Goal: Information Seeking & Learning: Check status

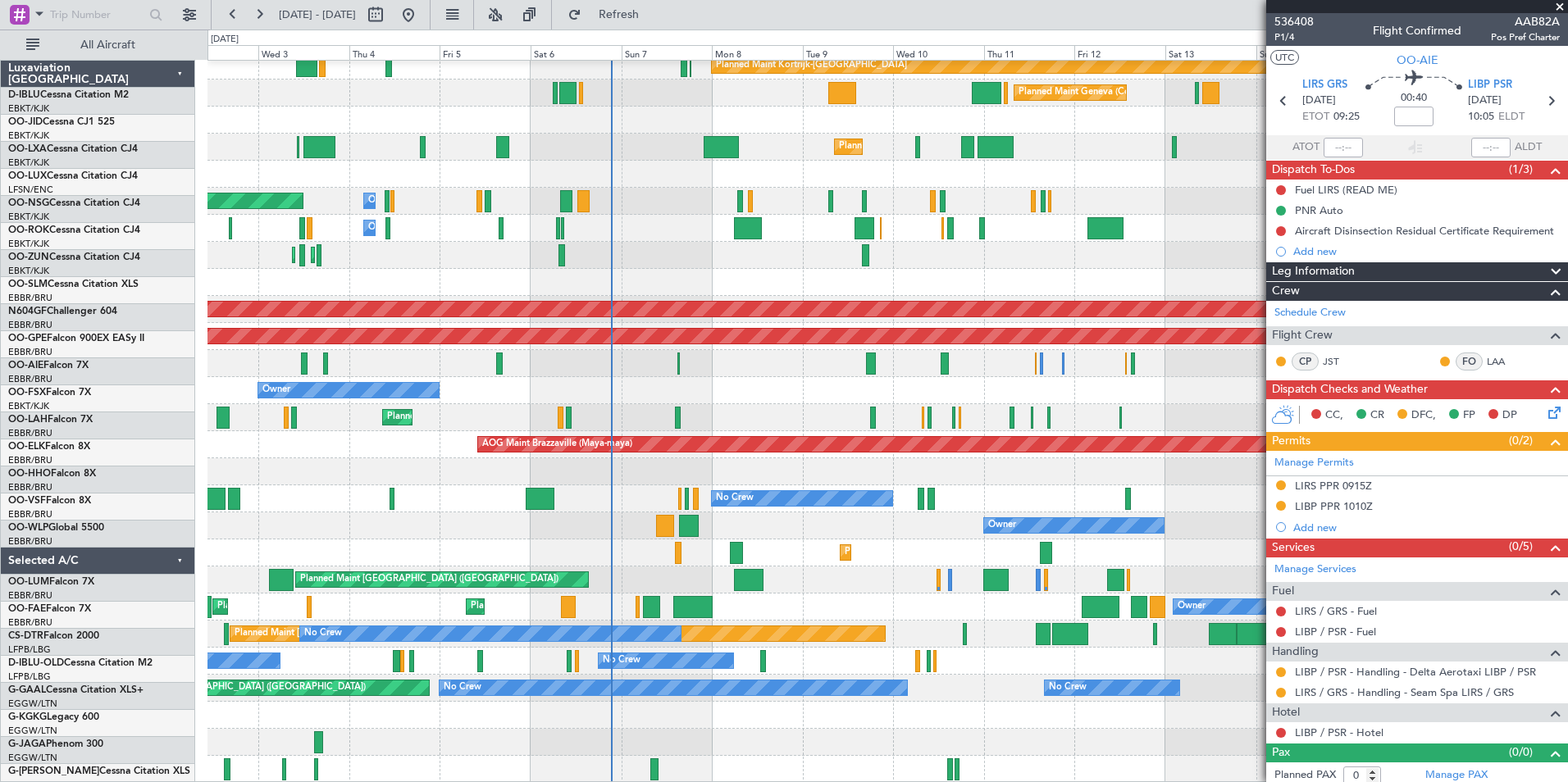
scroll to position [387, 0]
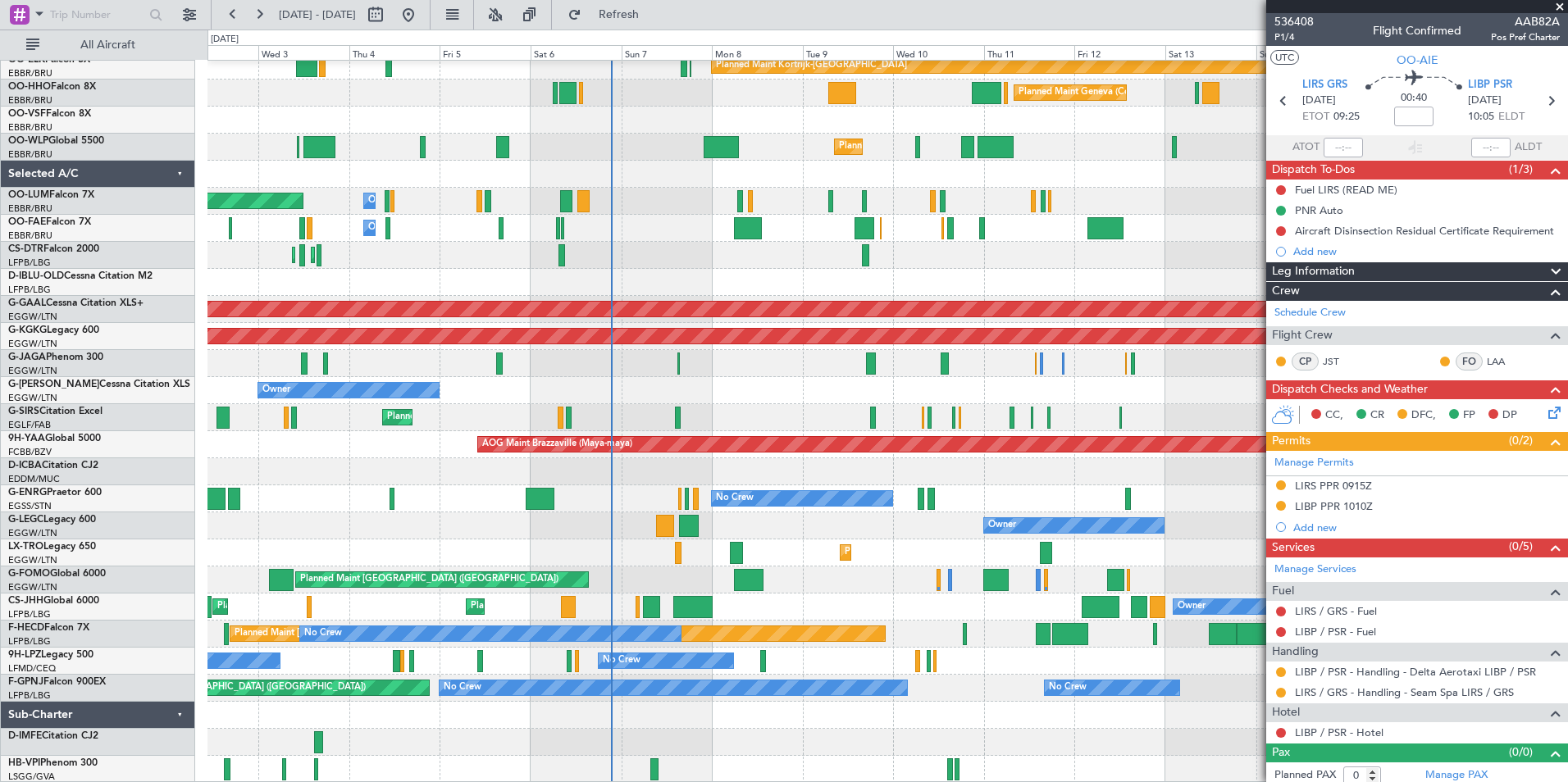
click at [816, 590] on div "Planned Maint [GEOGRAPHIC_DATA] ([GEOGRAPHIC_DATA])" at bounding box center [887, 580] width 1359 height 27
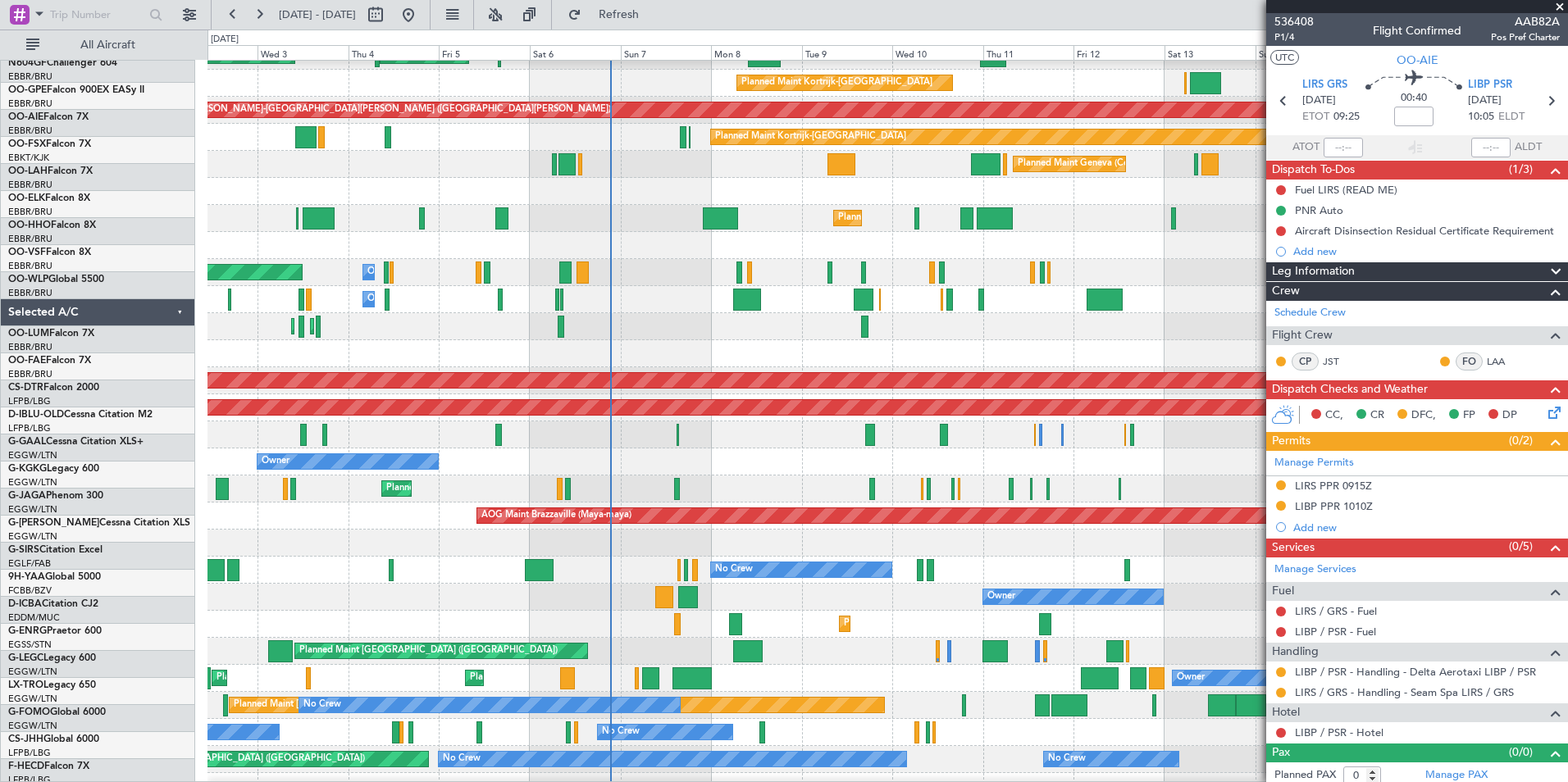
click at [814, 782] on html "[DATE] - [DATE] Refresh Quick Links All Aircraft Planned Maint [GEOGRAPHIC_DATA…" at bounding box center [784, 391] width 1568 height 782
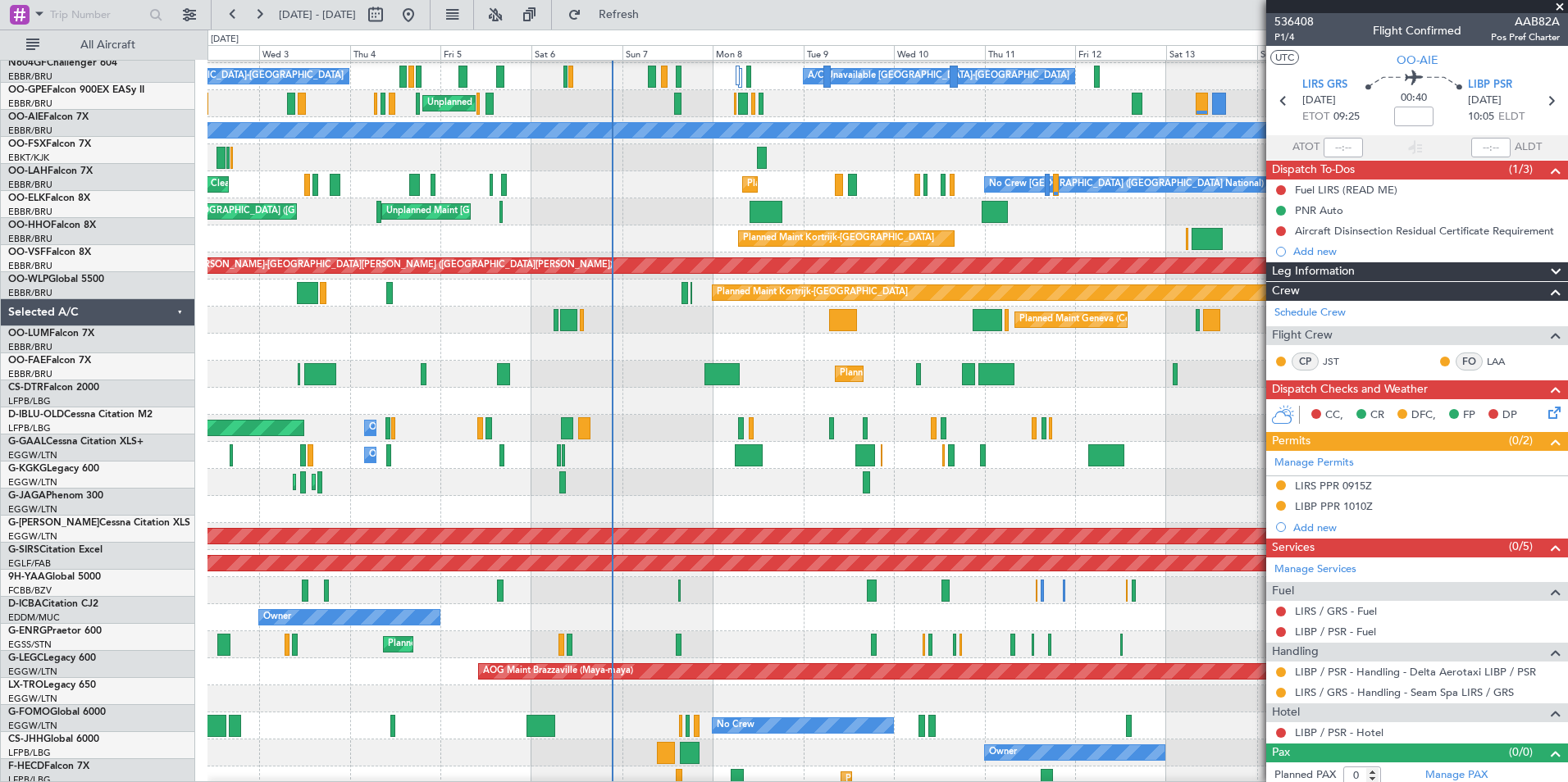
scroll to position [160, 0]
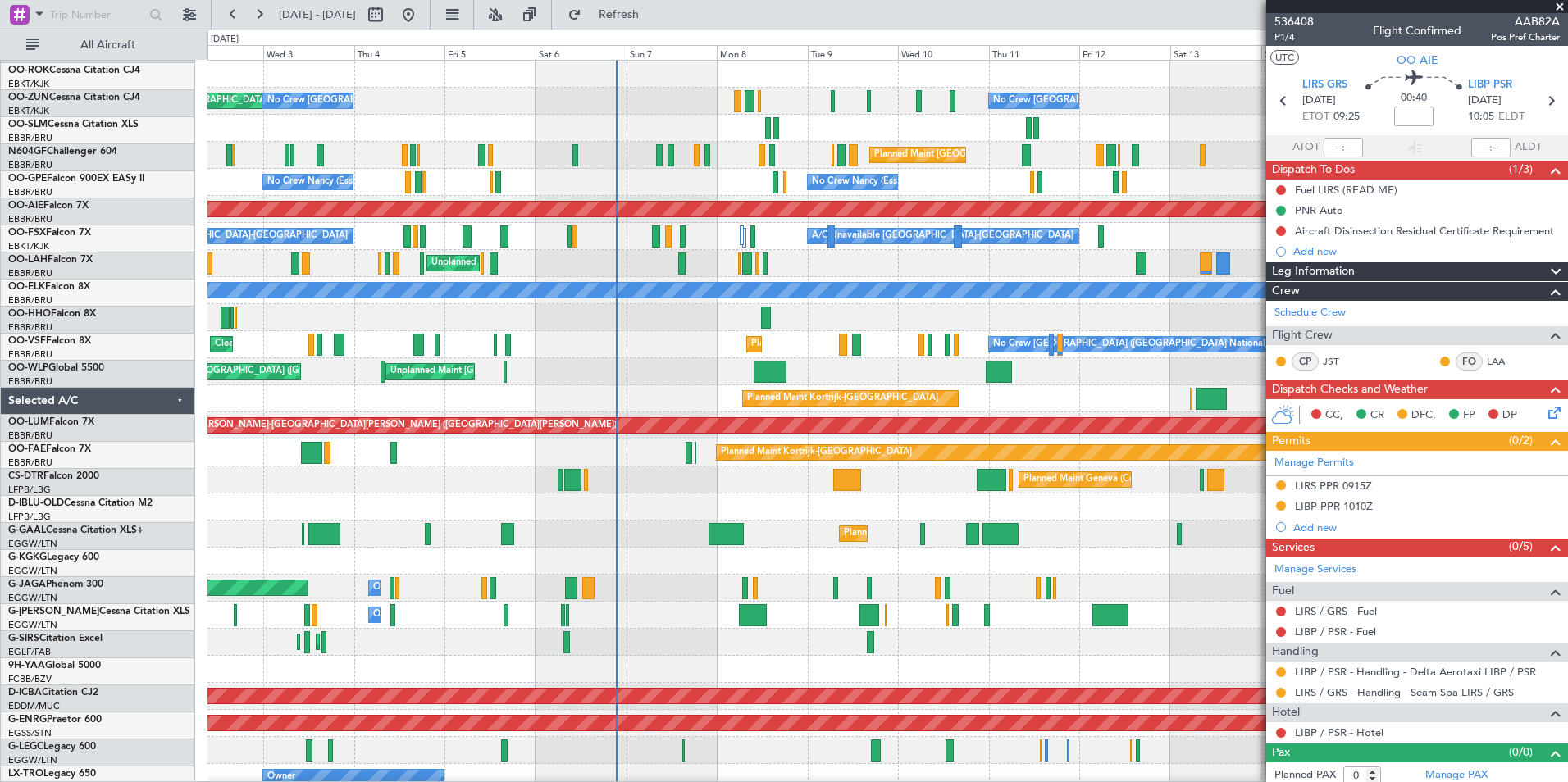
click at [778, 683] on div "AOG Maint [GEOGRAPHIC_DATA] ([GEOGRAPHIC_DATA] National) No Crew [GEOGRAPHIC_DA…" at bounding box center [887, 616] width 1359 height 1109
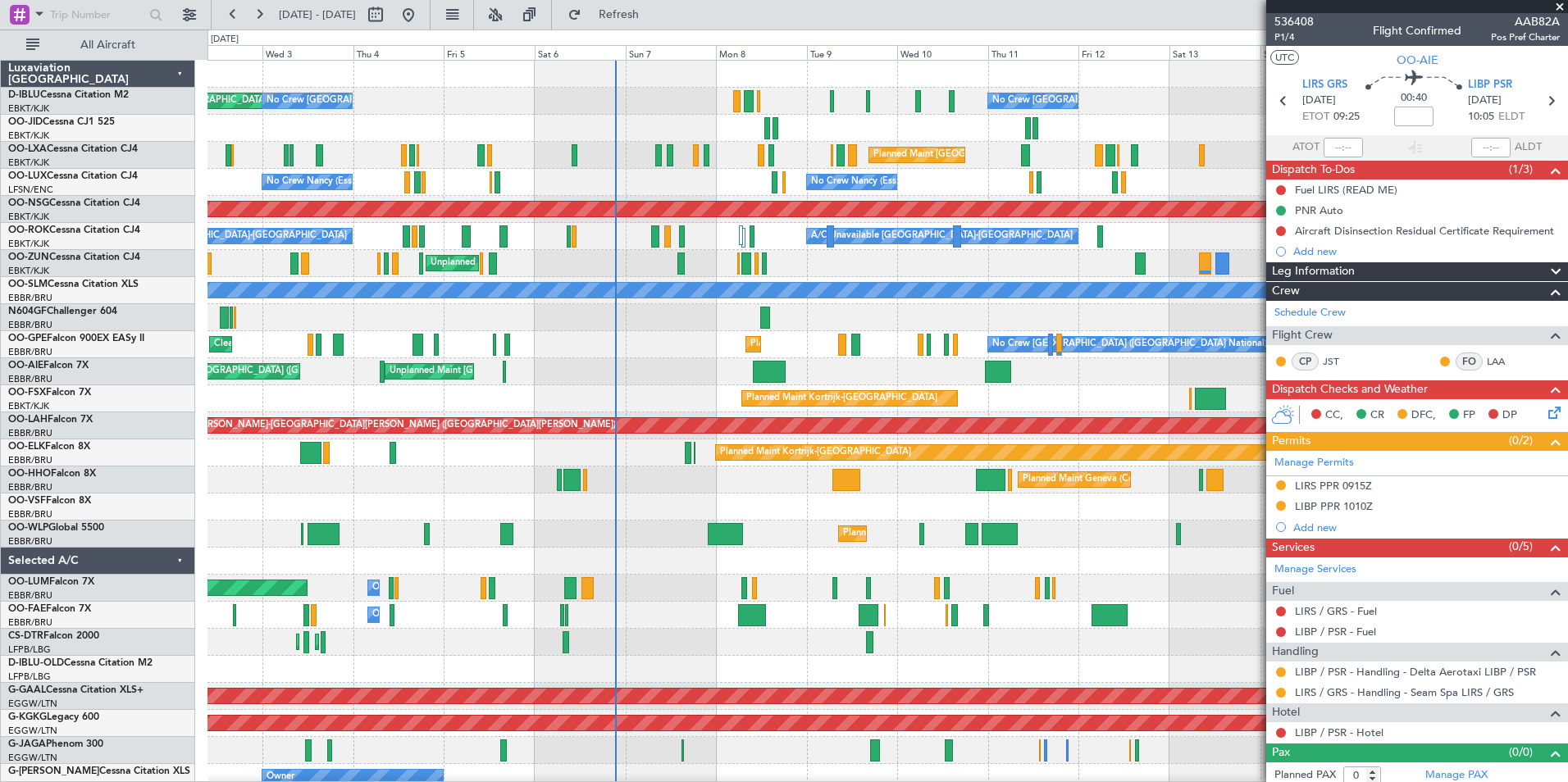
click at [705, 625] on div "AOG Maint [GEOGRAPHIC_DATA] ([GEOGRAPHIC_DATA] National) No Crew [GEOGRAPHIC_DA…" at bounding box center [887, 616] width 1359 height 1109
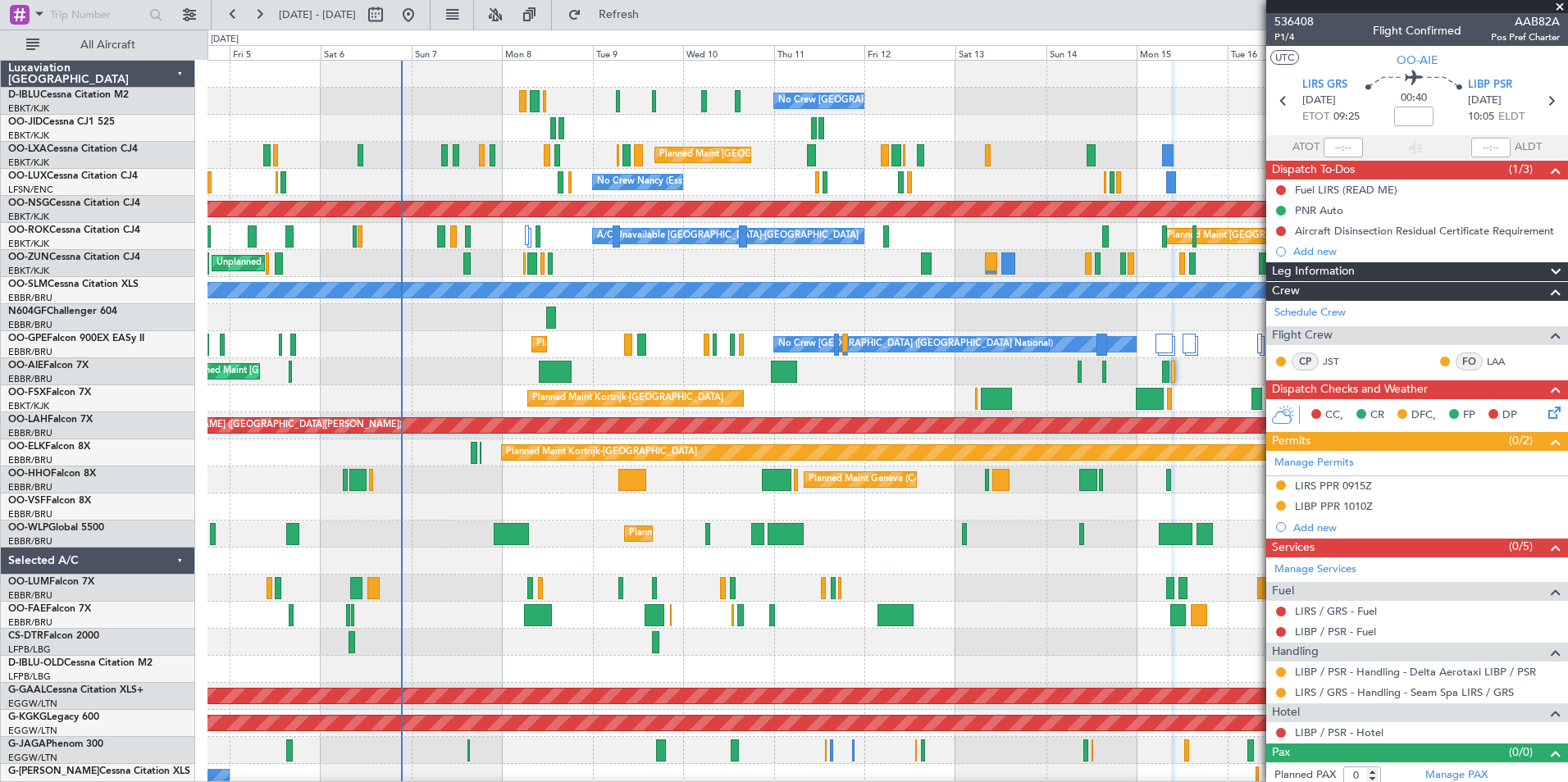
click at [609, 479] on div "Planned Maint Geneva (Cointrin)" at bounding box center [887, 480] width 1359 height 27
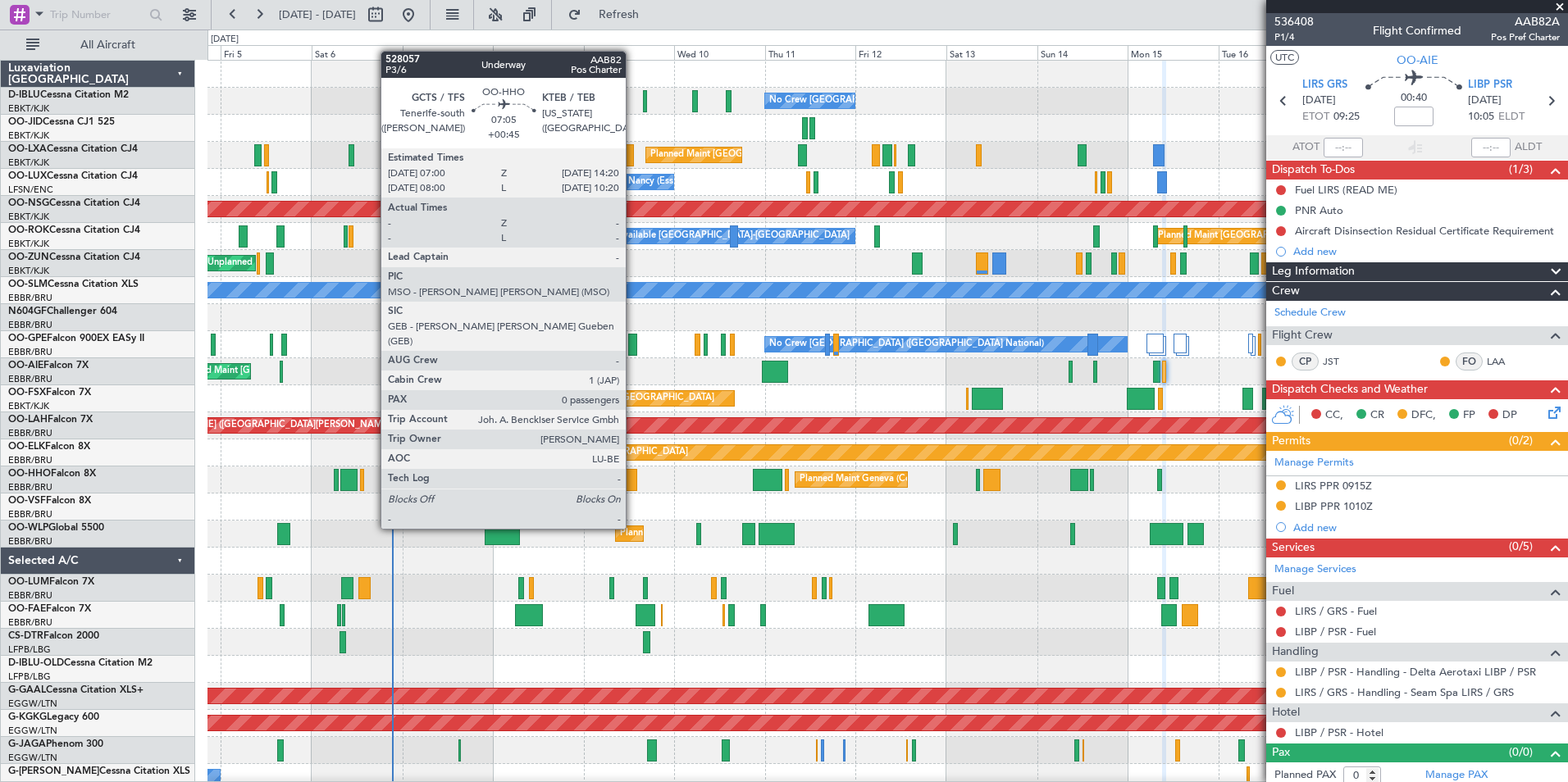
click at [633, 483] on div at bounding box center [623, 479] width 28 height 22
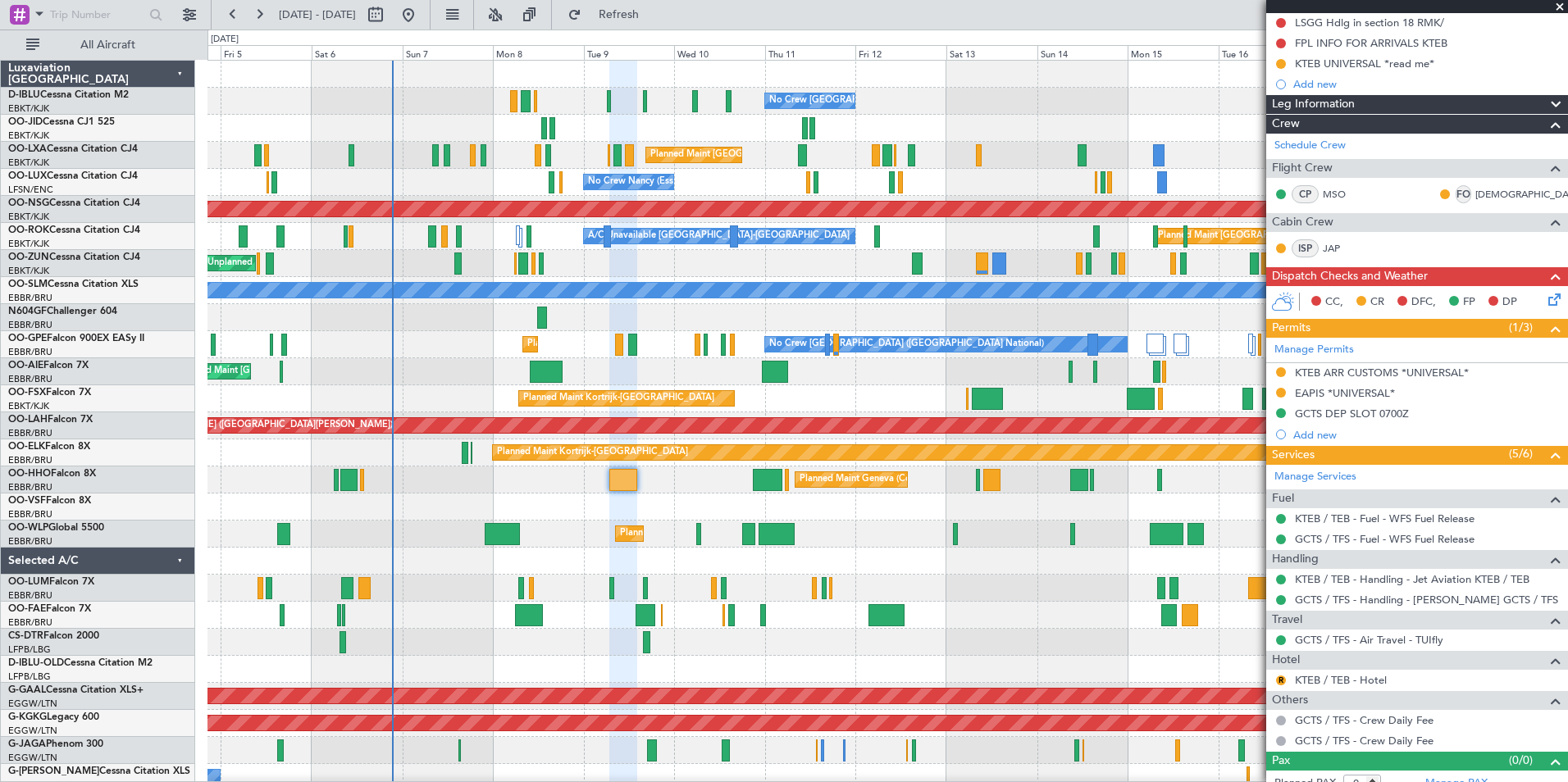
scroll to position [182, 0]
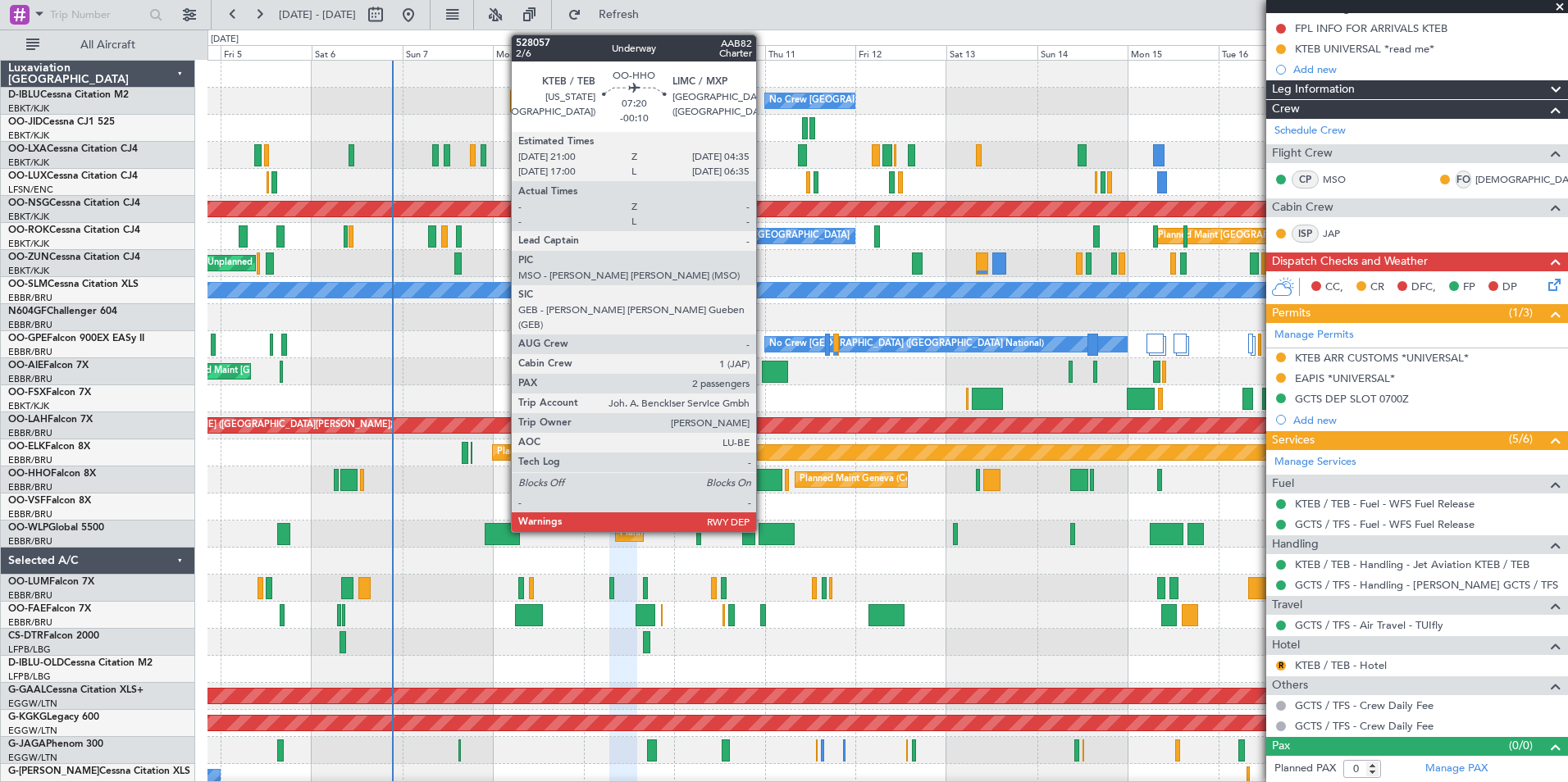
click at [763, 479] on div at bounding box center [767, 479] width 28 height 22
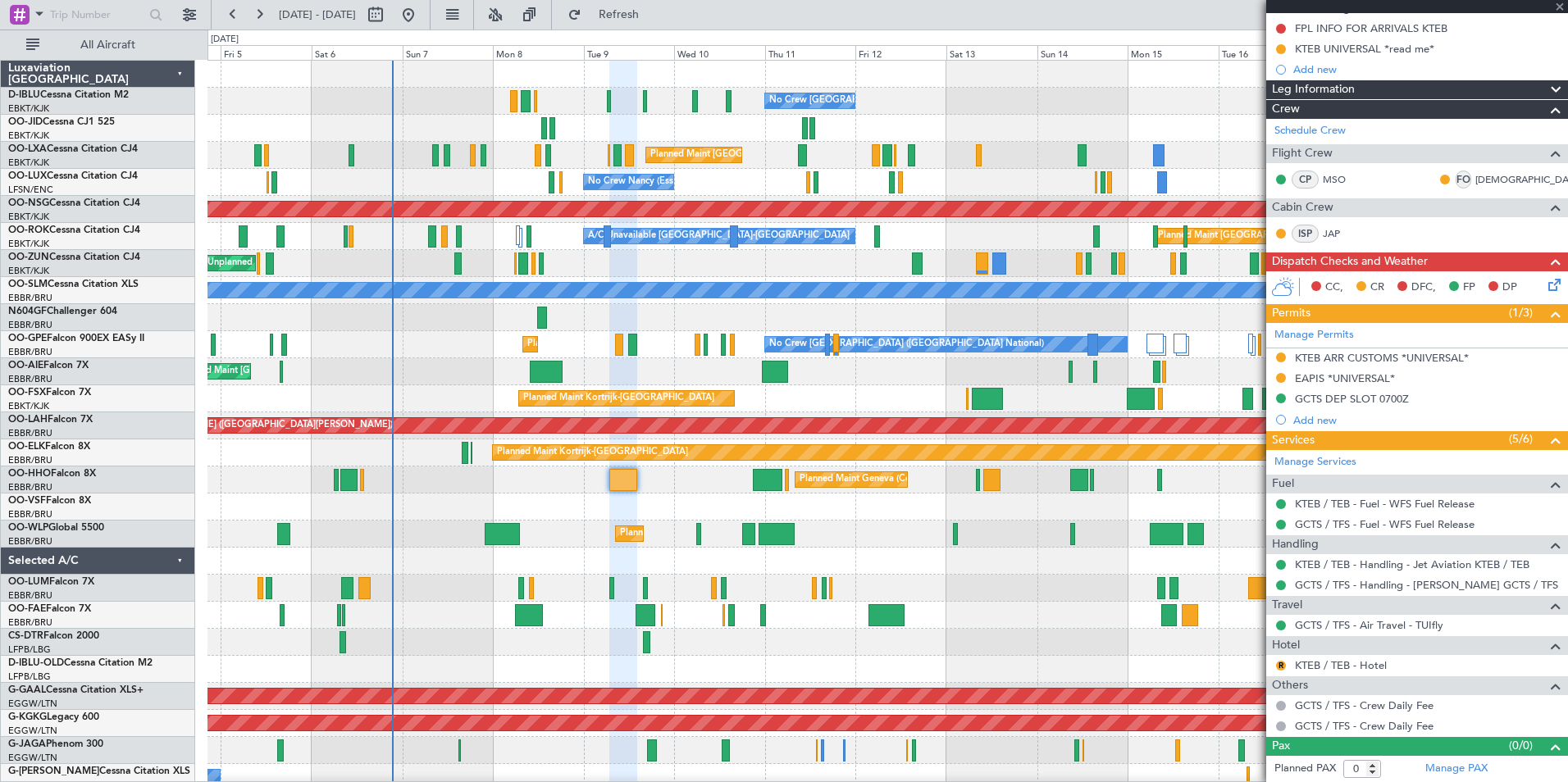
type input "-00:10"
type input "2"
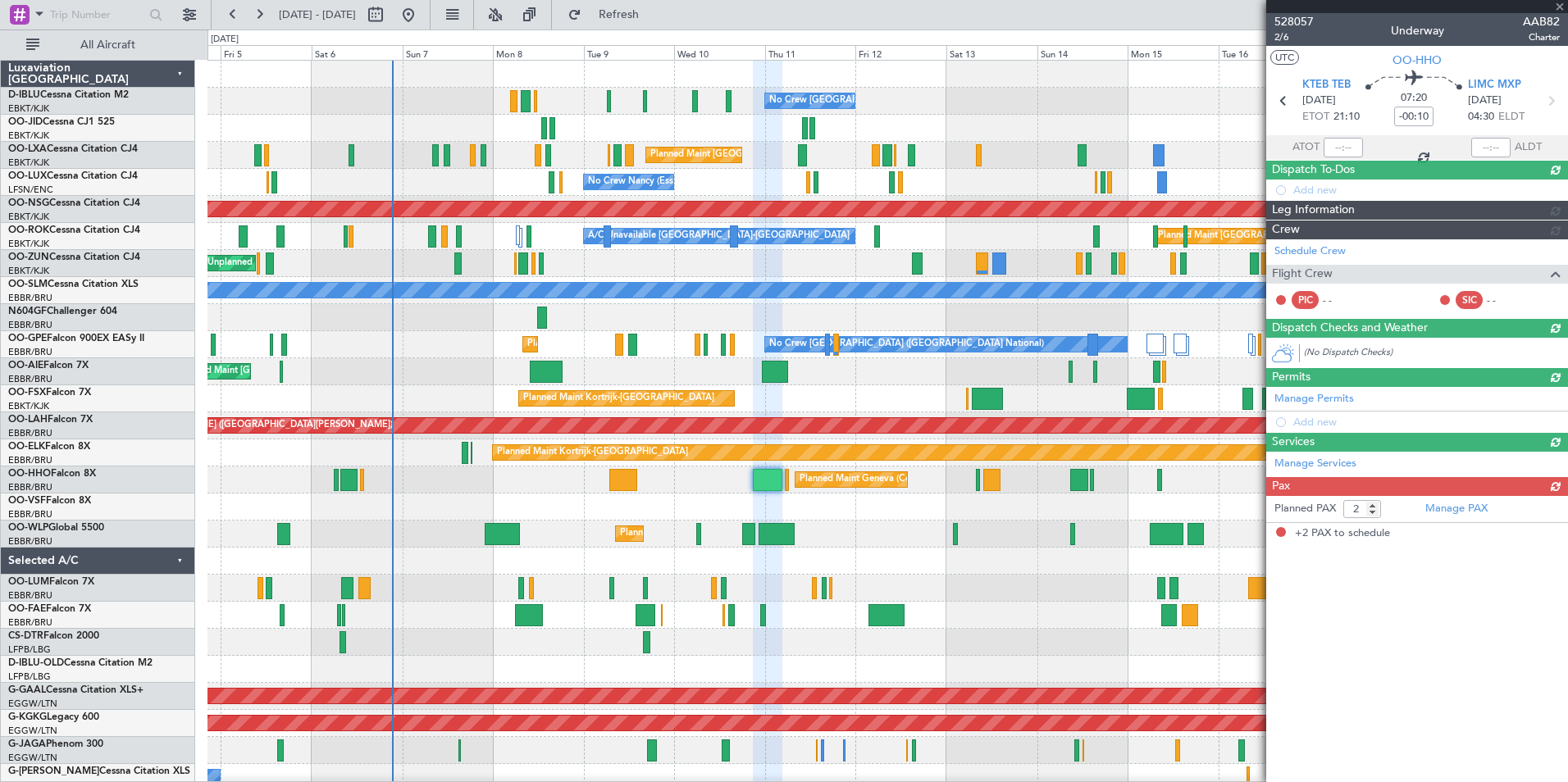
scroll to position [0, 0]
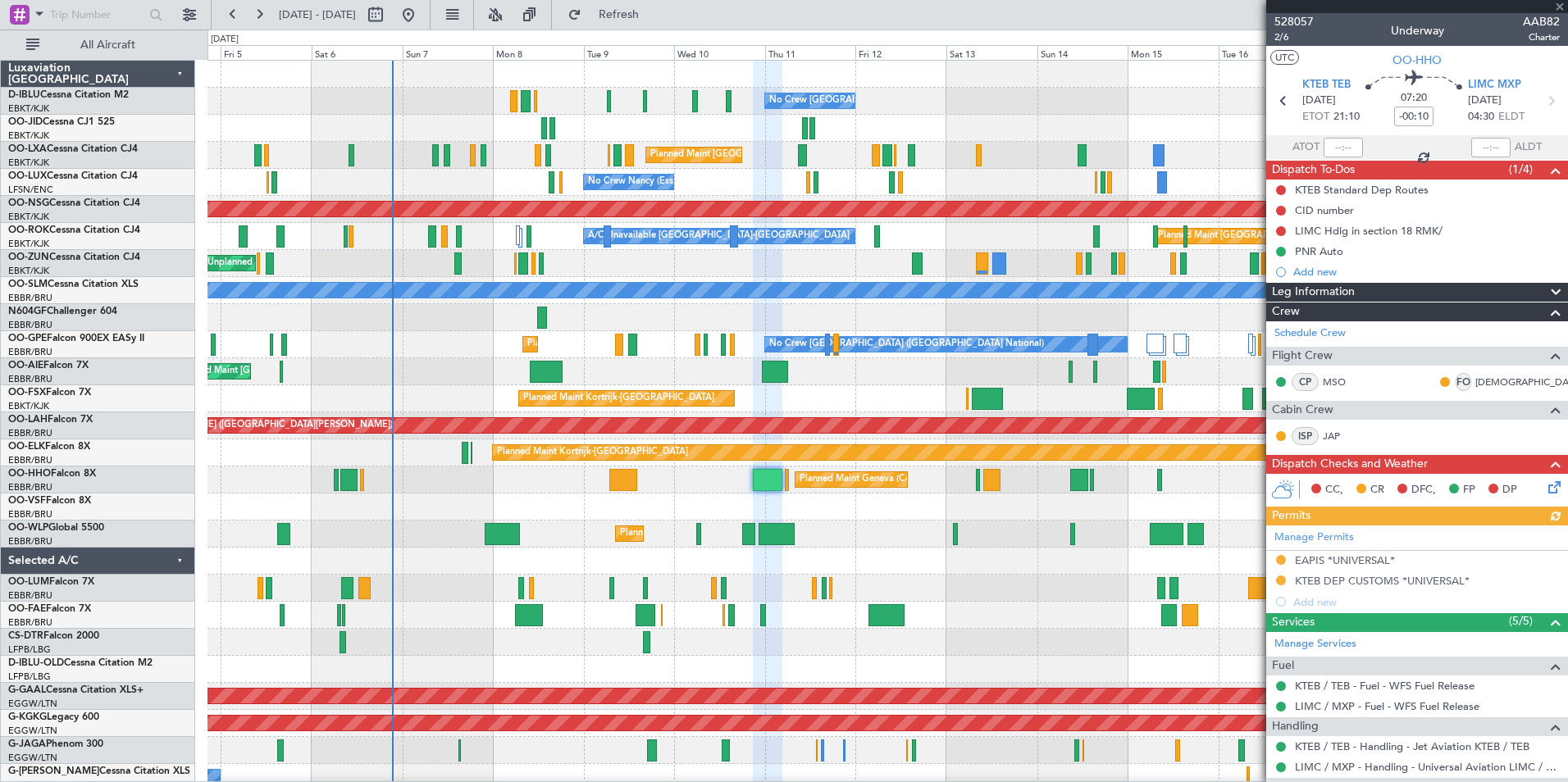
click at [0, 571] on html "[DATE] - [DATE] Refresh Quick Links All Aircraft No Crew [GEOGRAPHIC_DATA] (Bru…" at bounding box center [784, 391] width 1568 height 782
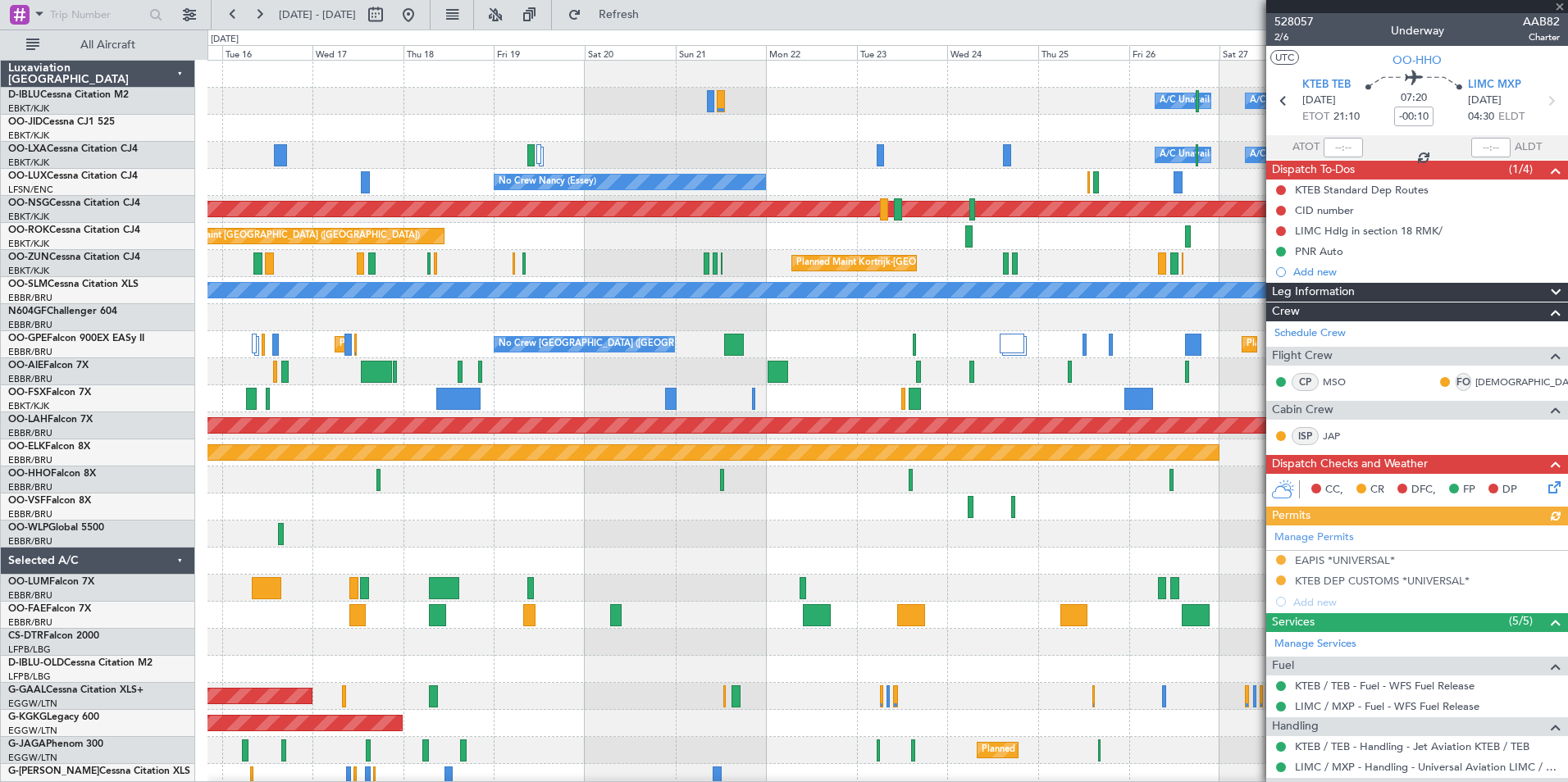
click at [64, 548] on div "A/C Unavailable [GEOGRAPHIC_DATA] ([GEOGRAPHIC_DATA] National) A/C Unavailable …" at bounding box center [784, 405] width 1568 height 753
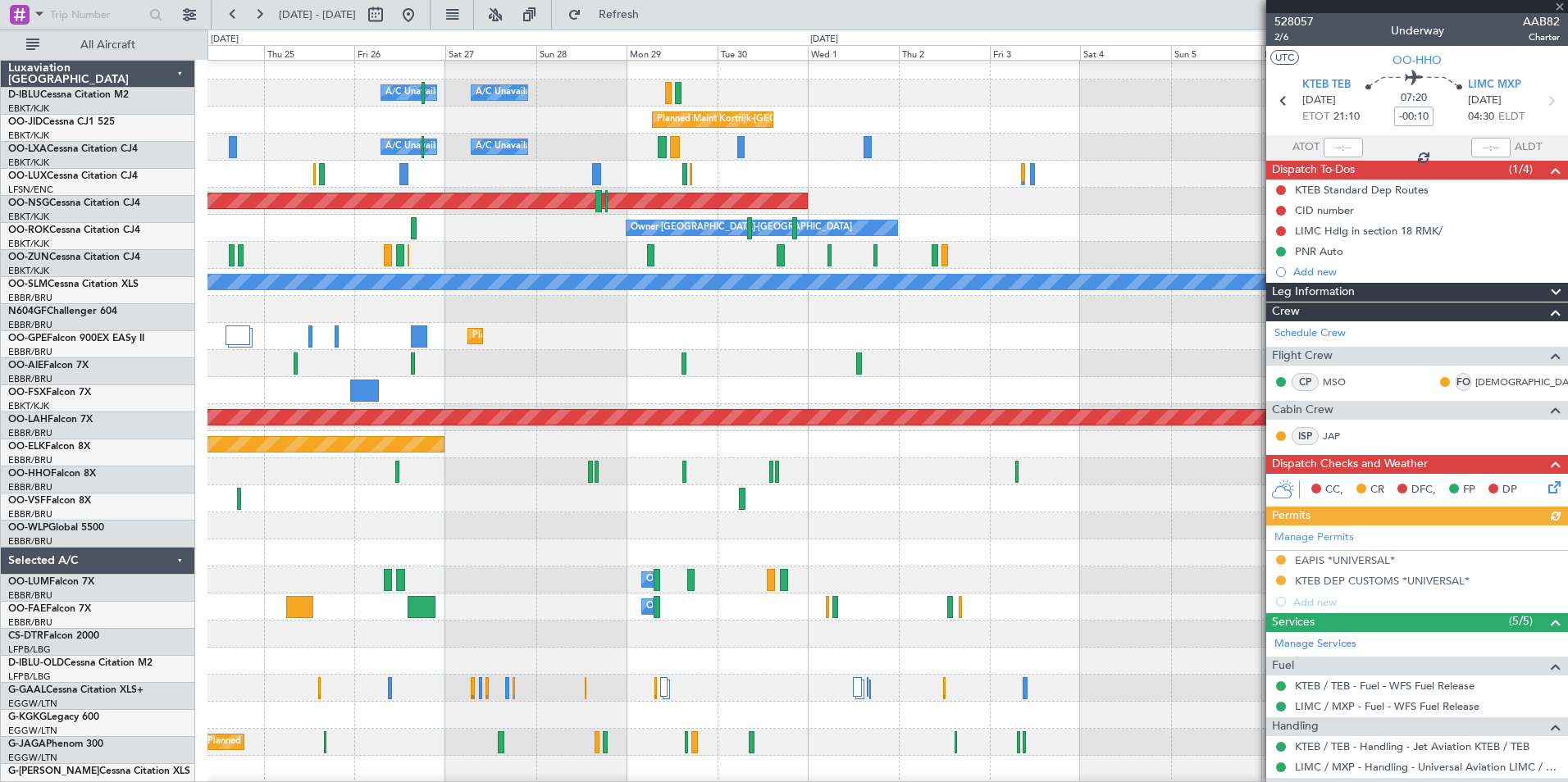
scroll to position [8, 0]
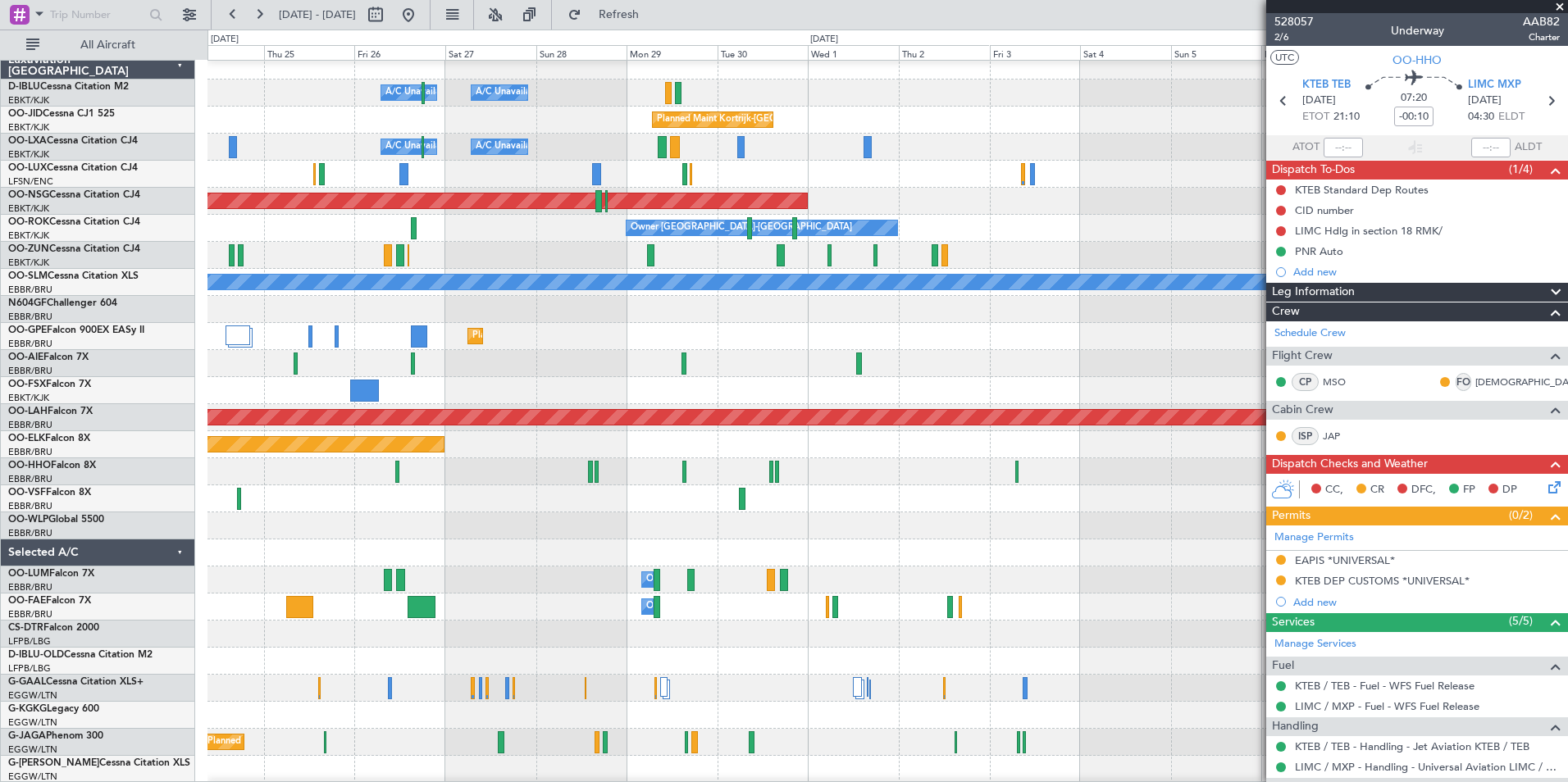
click at [63, 558] on div "A/C Unavailable [GEOGRAPHIC_DATA] ([GEOGRAPHIC_DATA] National) A/C Unavailable …" at bounding box center [784, 405] width 1568 height 753
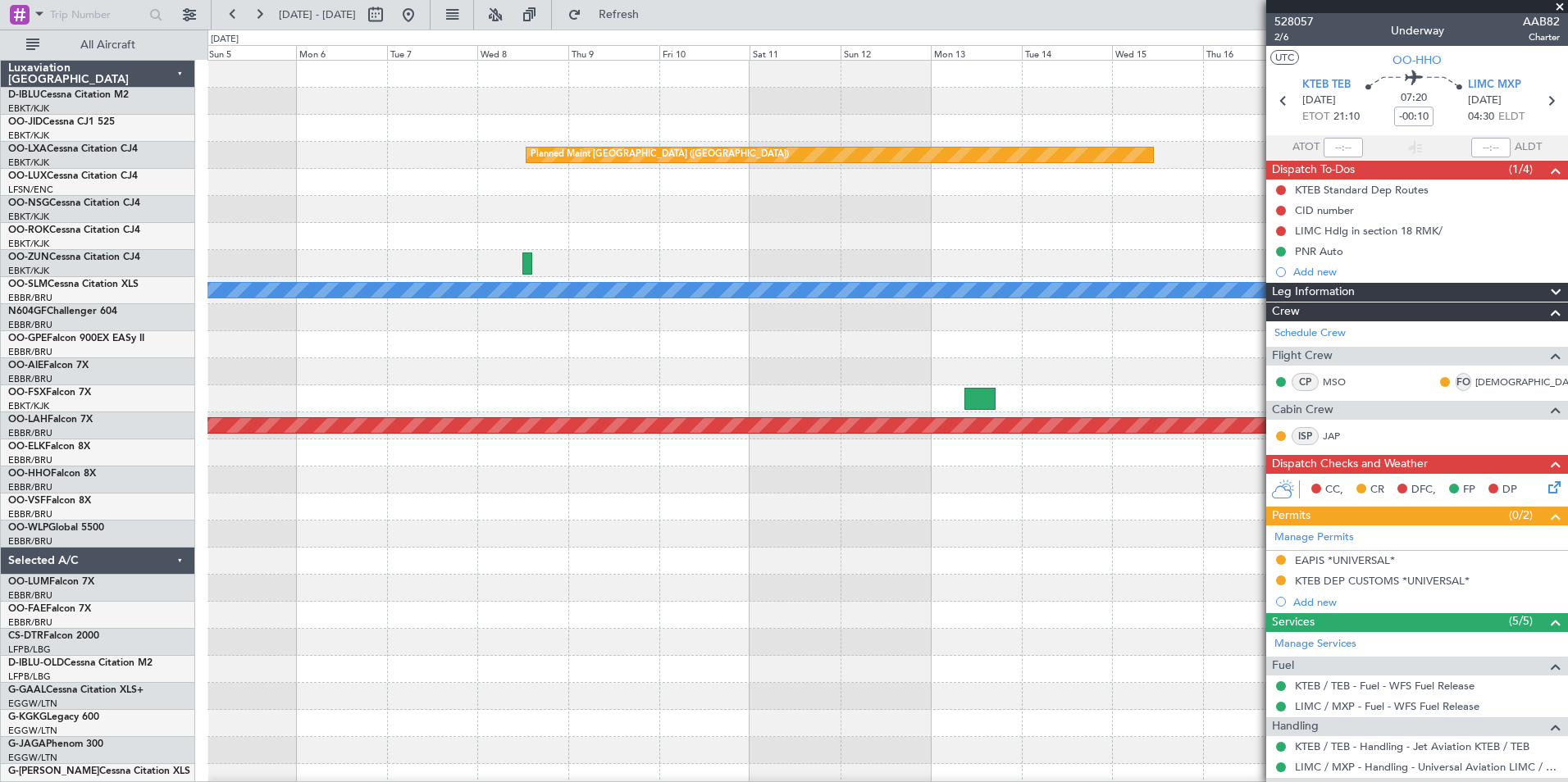
click at [285, 560] on div at bounding box center [887, 561] width 1359 height 27
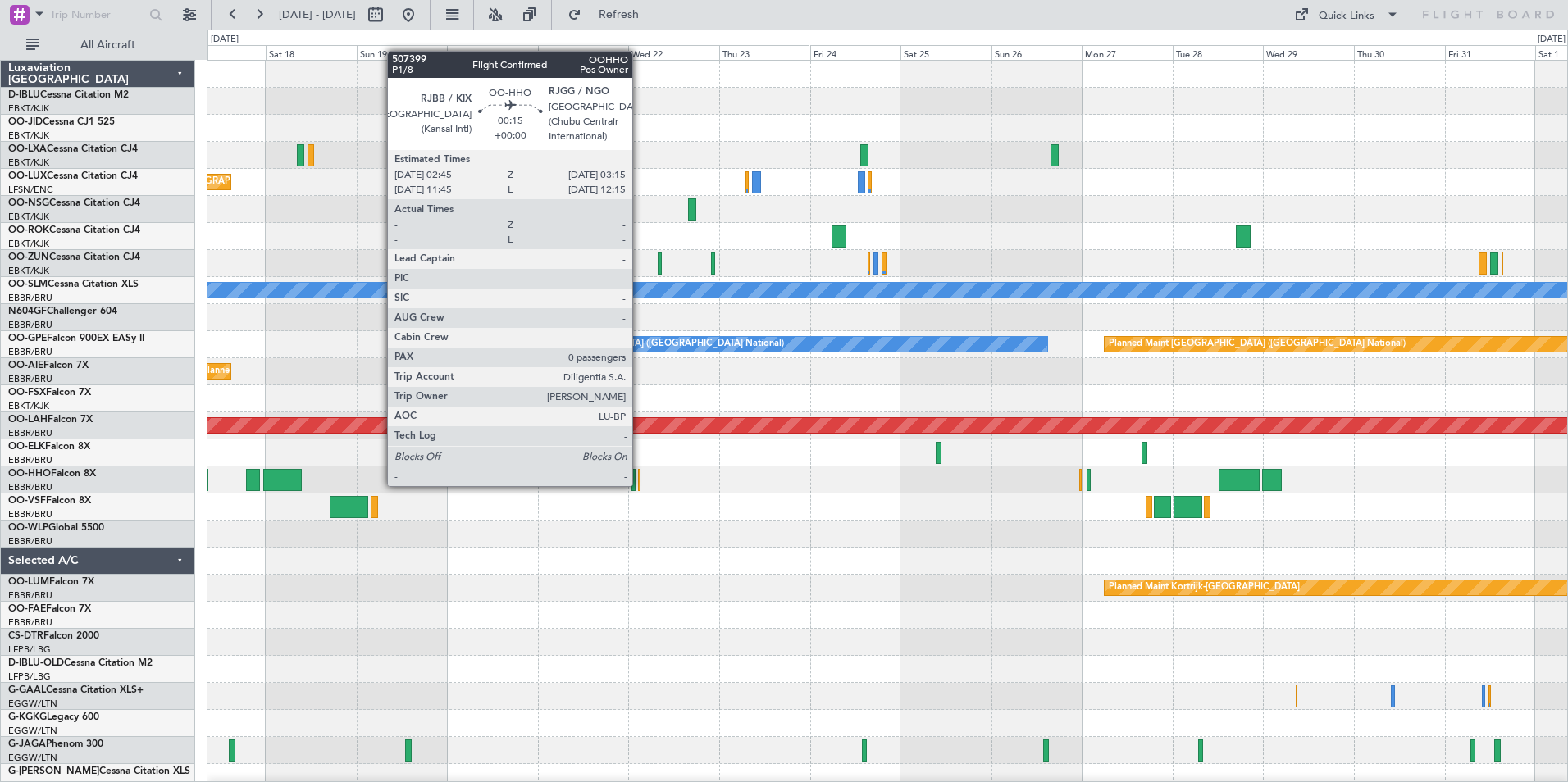
click at [639, 485] on div at bounding box center [639, 479] width 3 height 22
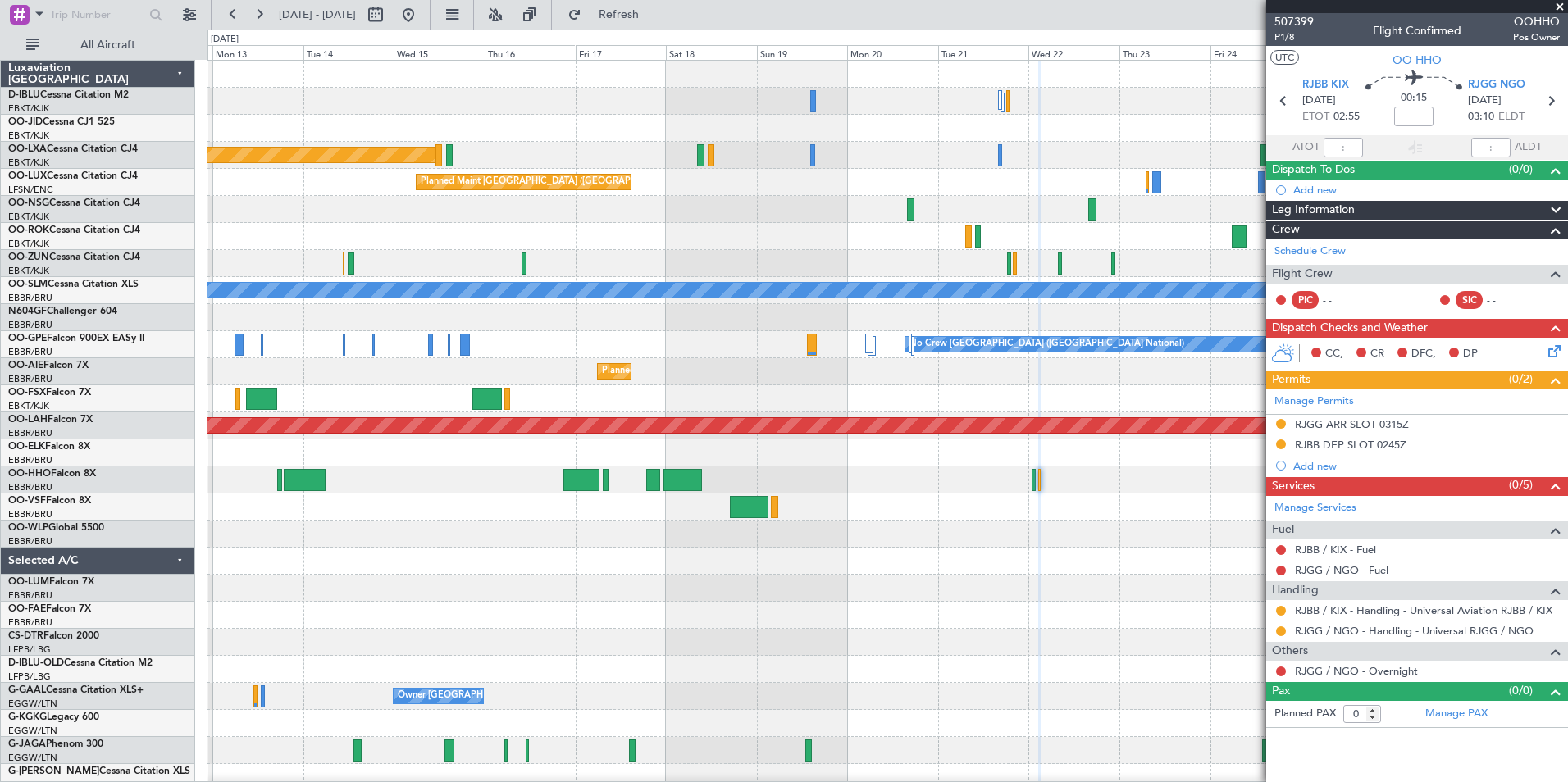
click at [1197, 502] on div "Planned Maint [GEOGRAPHIC_DATA] ([GEOGRAPHIC_DATA]) Planned Maint [GEOGRAPHIC_D…" at bounding box center [887, 575] width 1359 height 1029
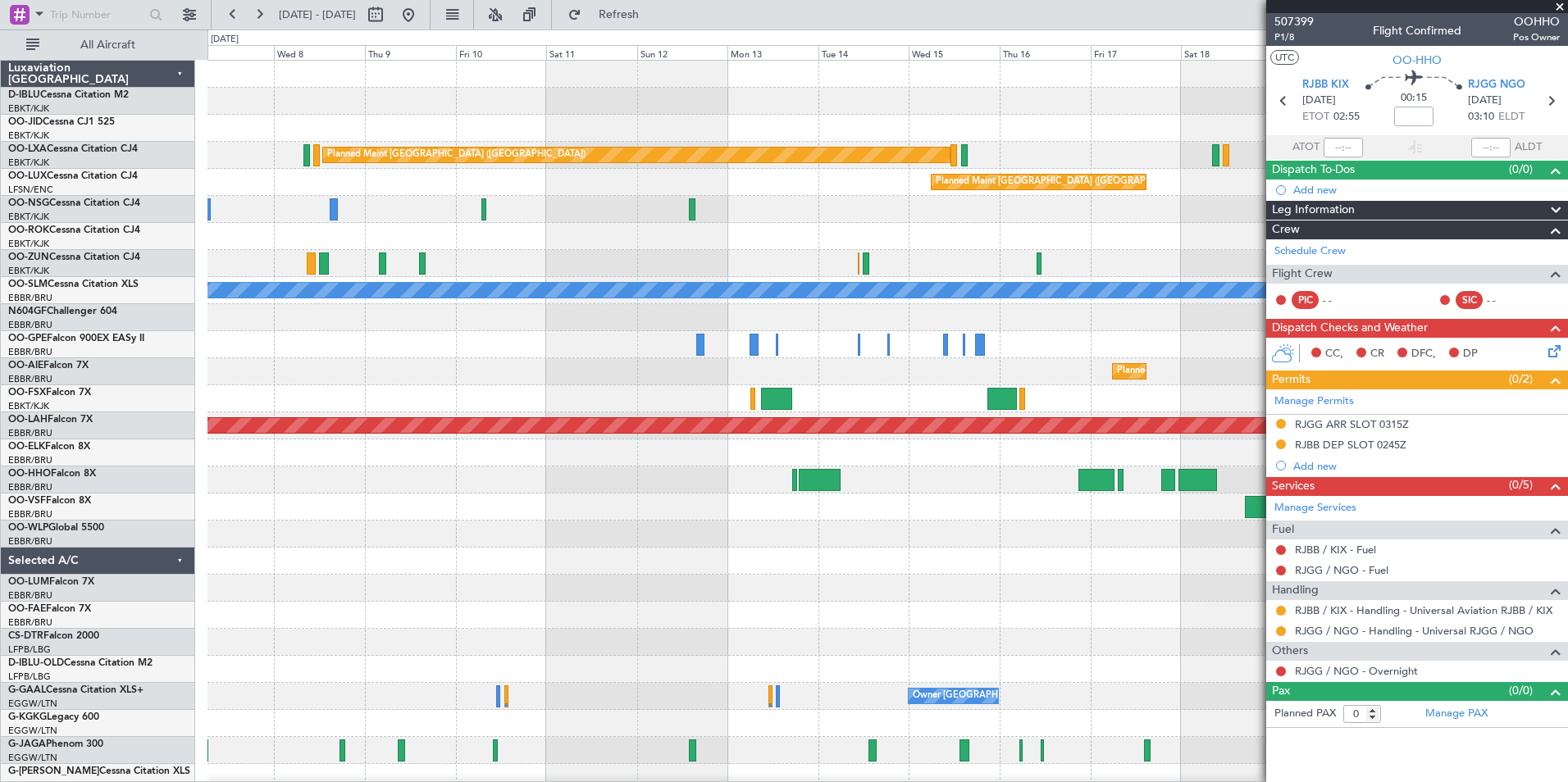
click at [1397, 511] on fb-app "[DATE] - [DATE] Refresh Quick Links All Aircraft Planned Maint [GEOGRAPHIC_DATA…" at bounding box center [784, 397] width 1568 height 770
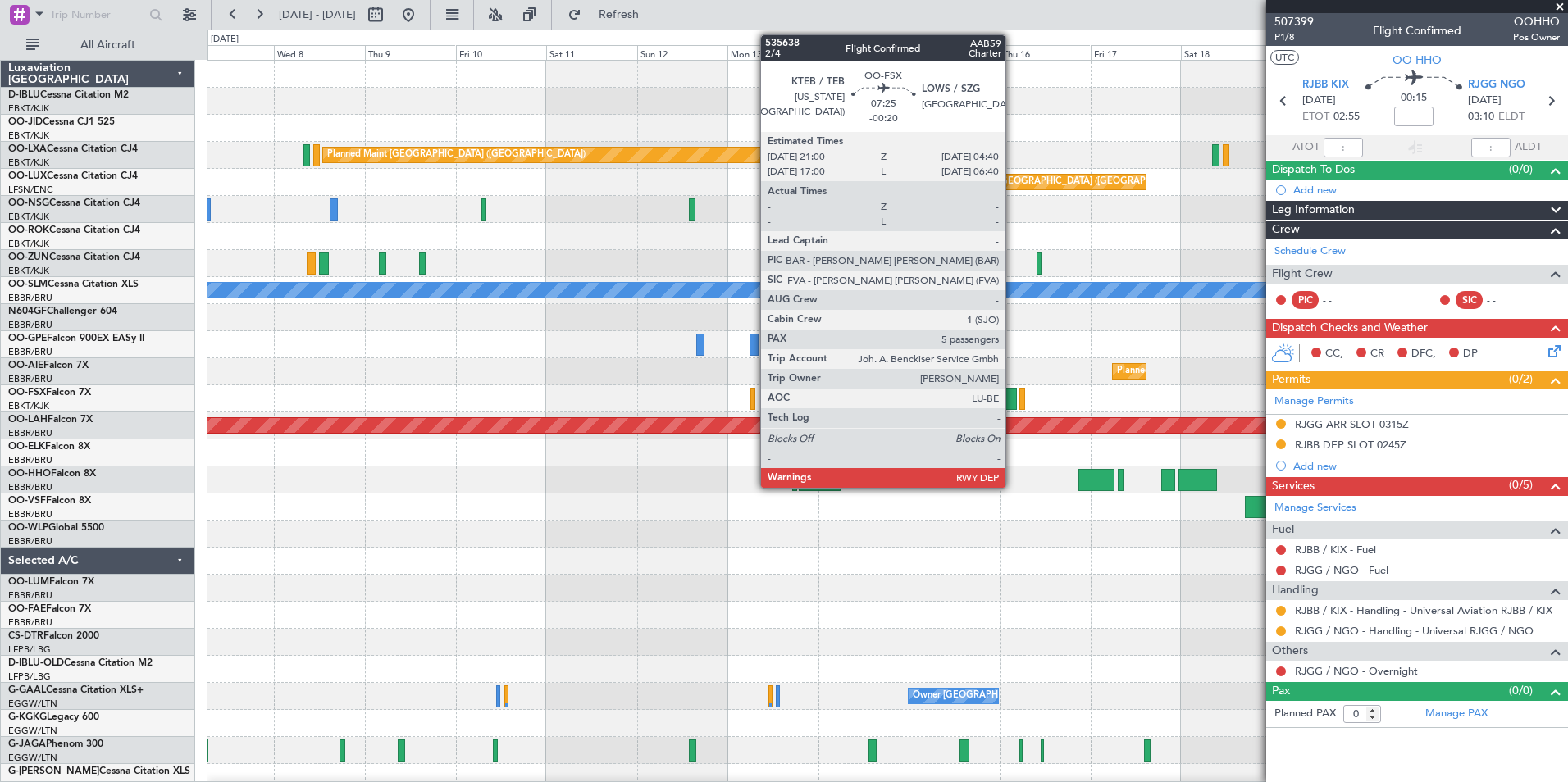
click at [1013, 393] on div at bounding box center [1001, 399] width 29 height 22
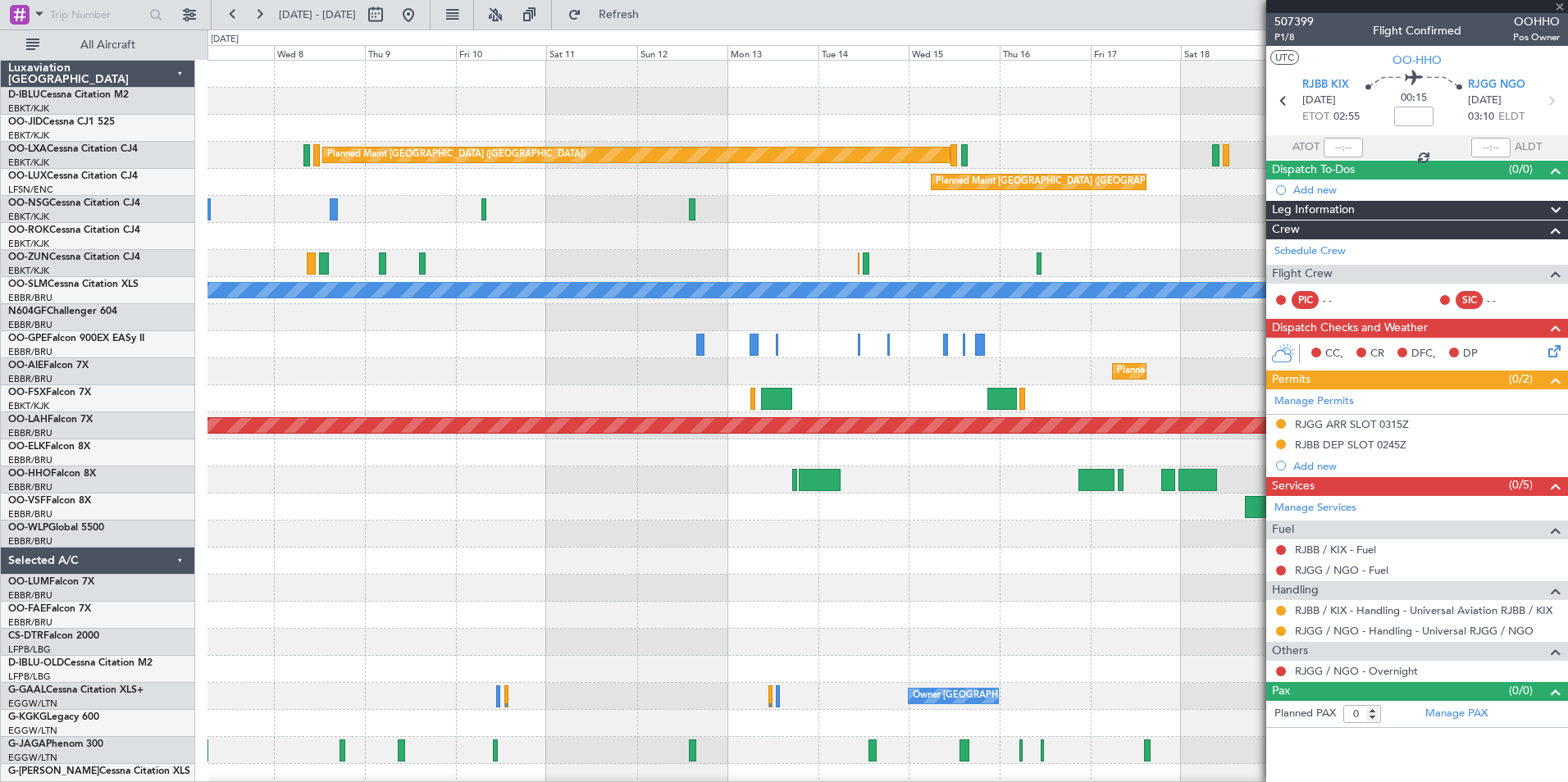
type input "-00:20"
type input "5"
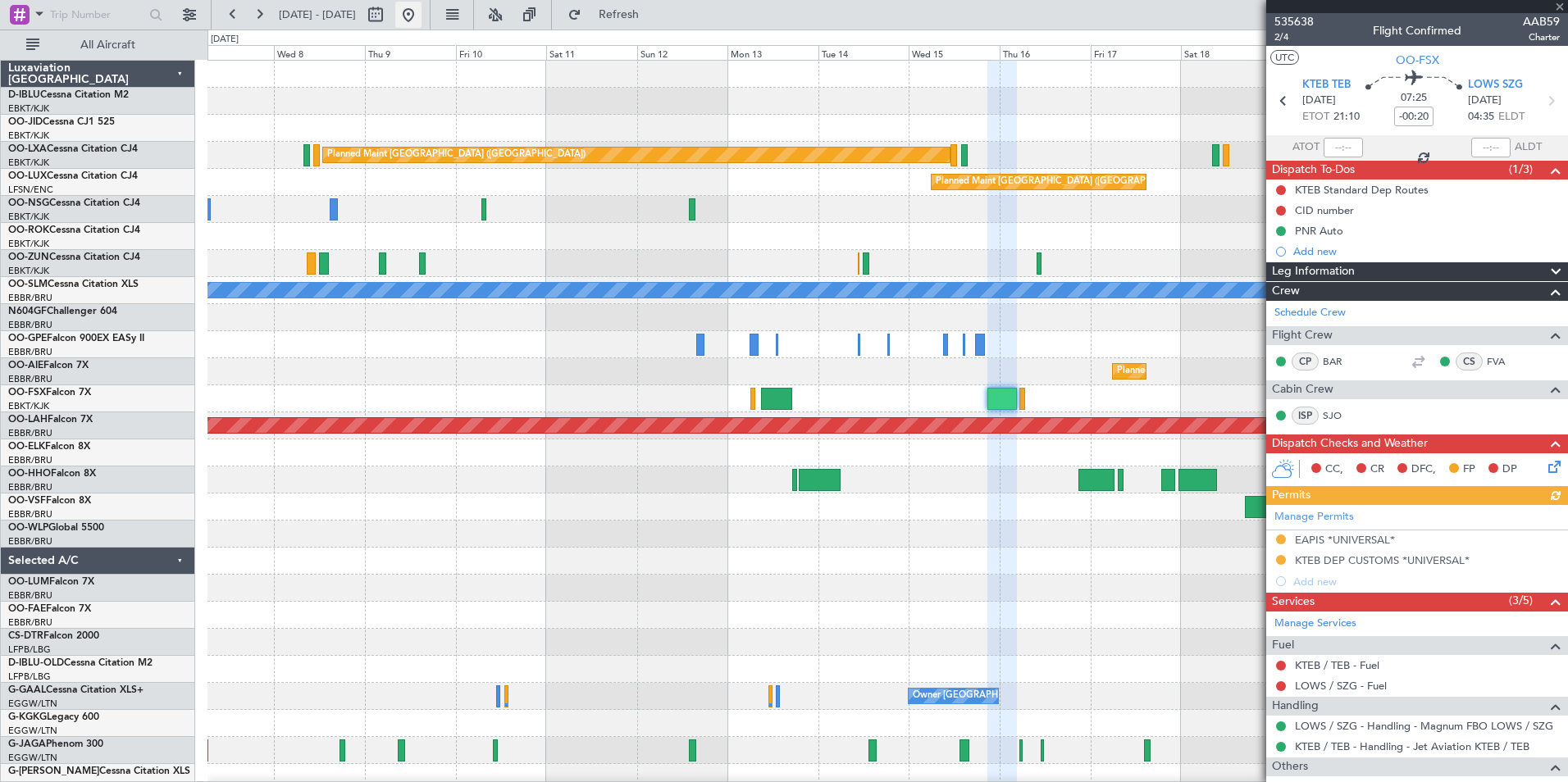
click at [422, 19] on button at bounding box center [409, 15] width 27 height 27
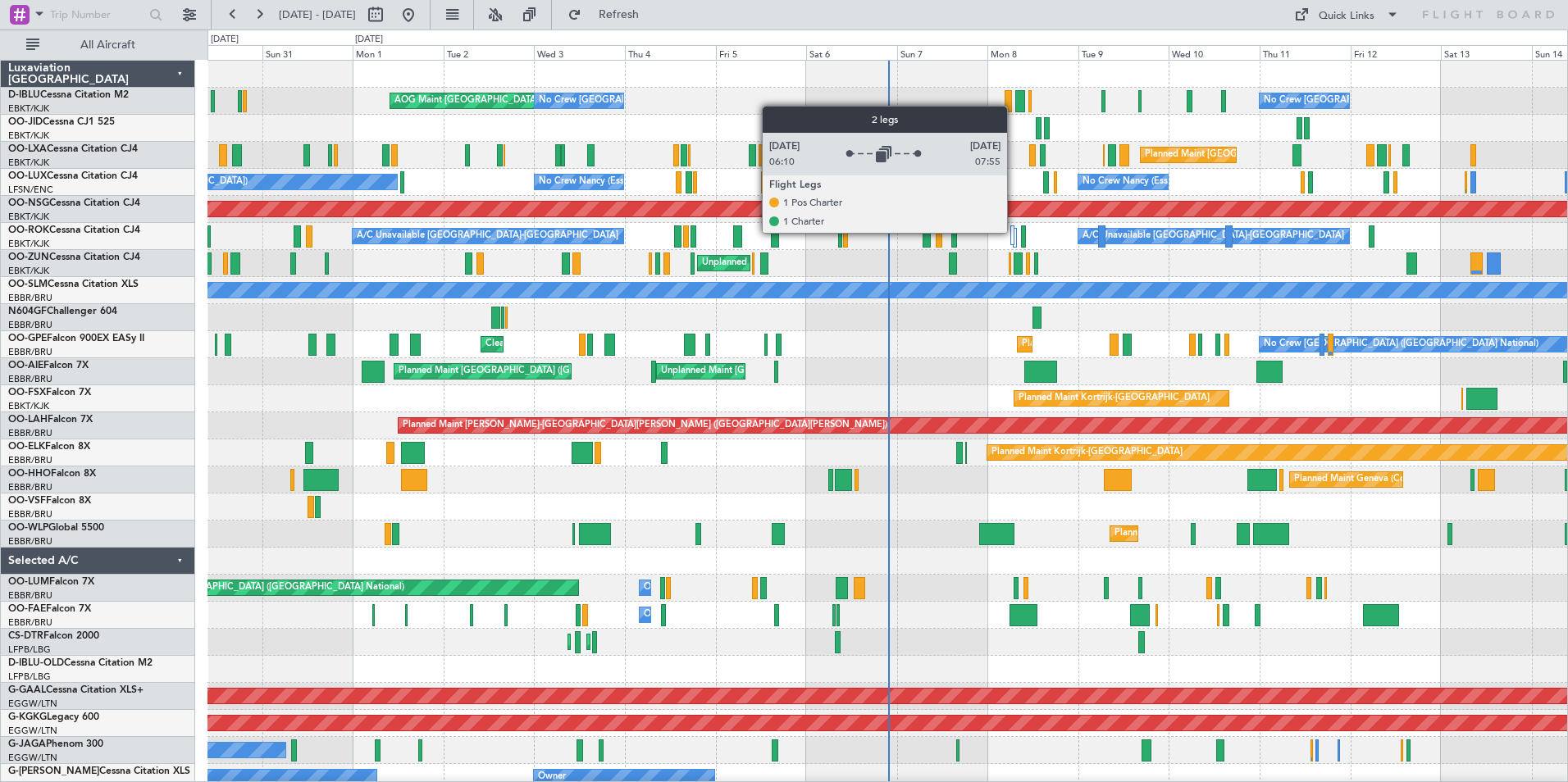
click at [1014, 232] on div at bounding box center [1013, 235] width 5 height 19
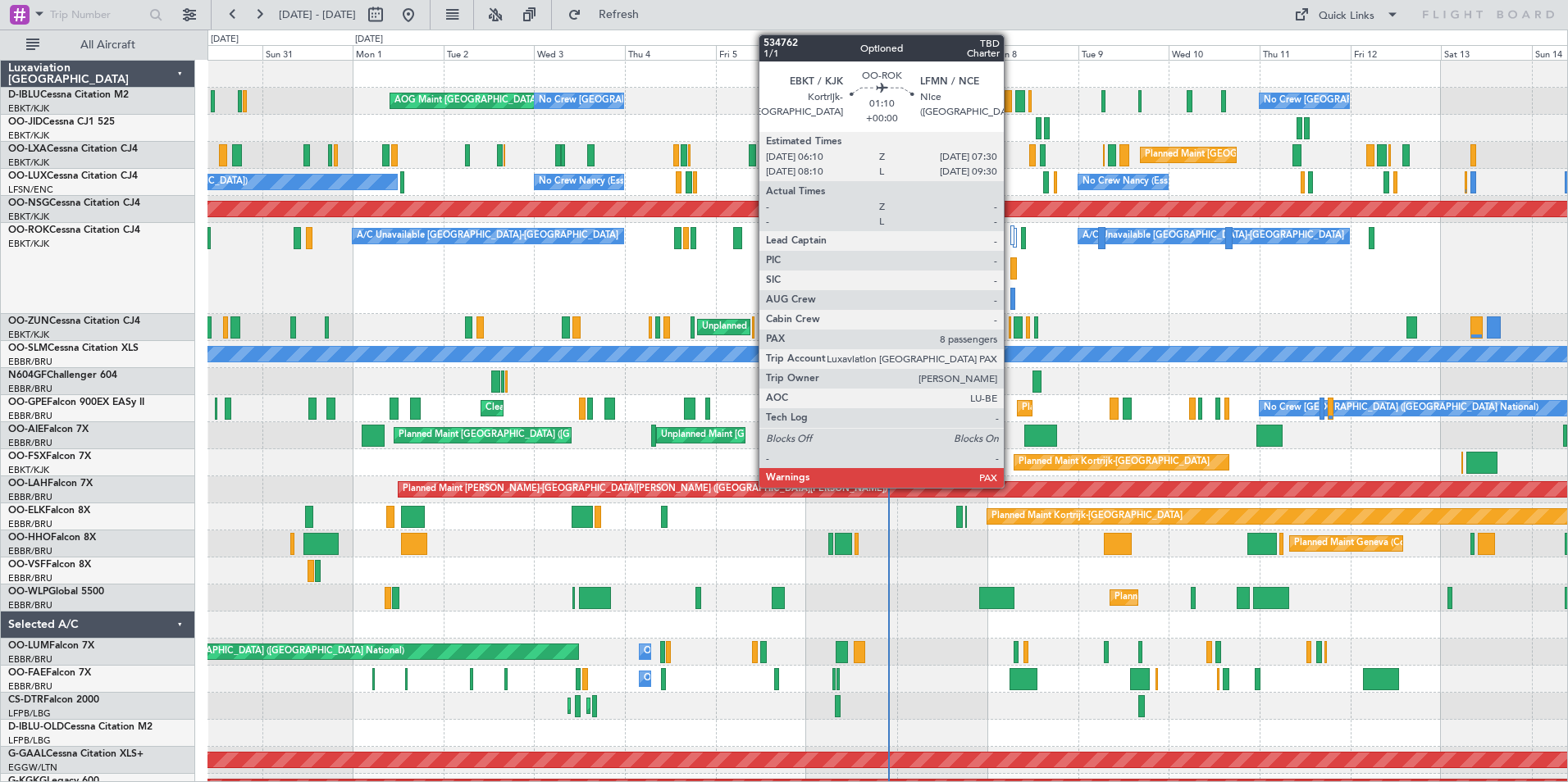
click at [1011, 305] on div at bounding box center [1013, 298] width 5 height 22
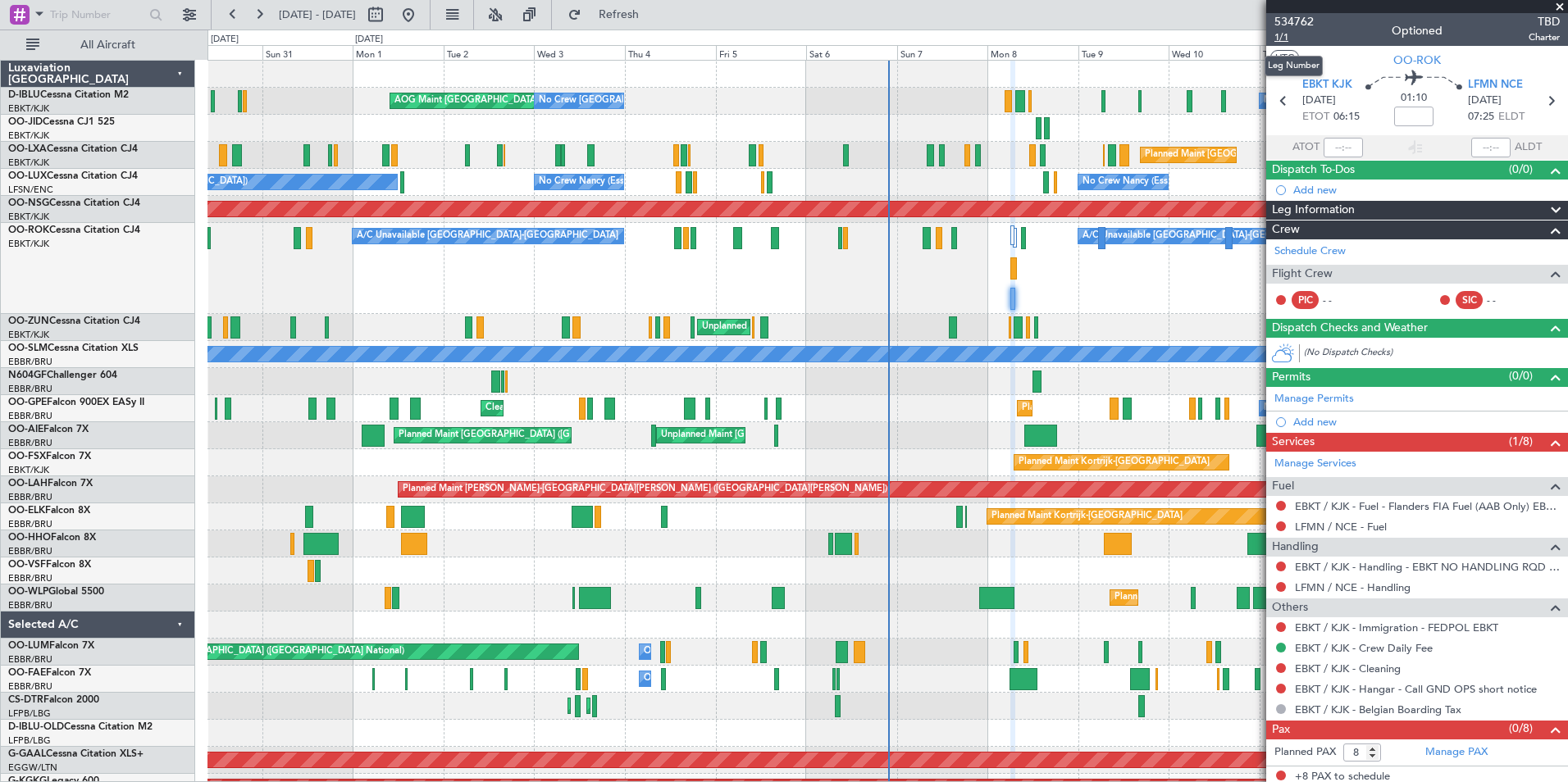
click at [1284, 34] on span "1/1" at bounding box center [1294, 37] width 40 height 14
click at [1288, 35] on span "1/1" at bounding box center [1294, 37] width 40 height 14
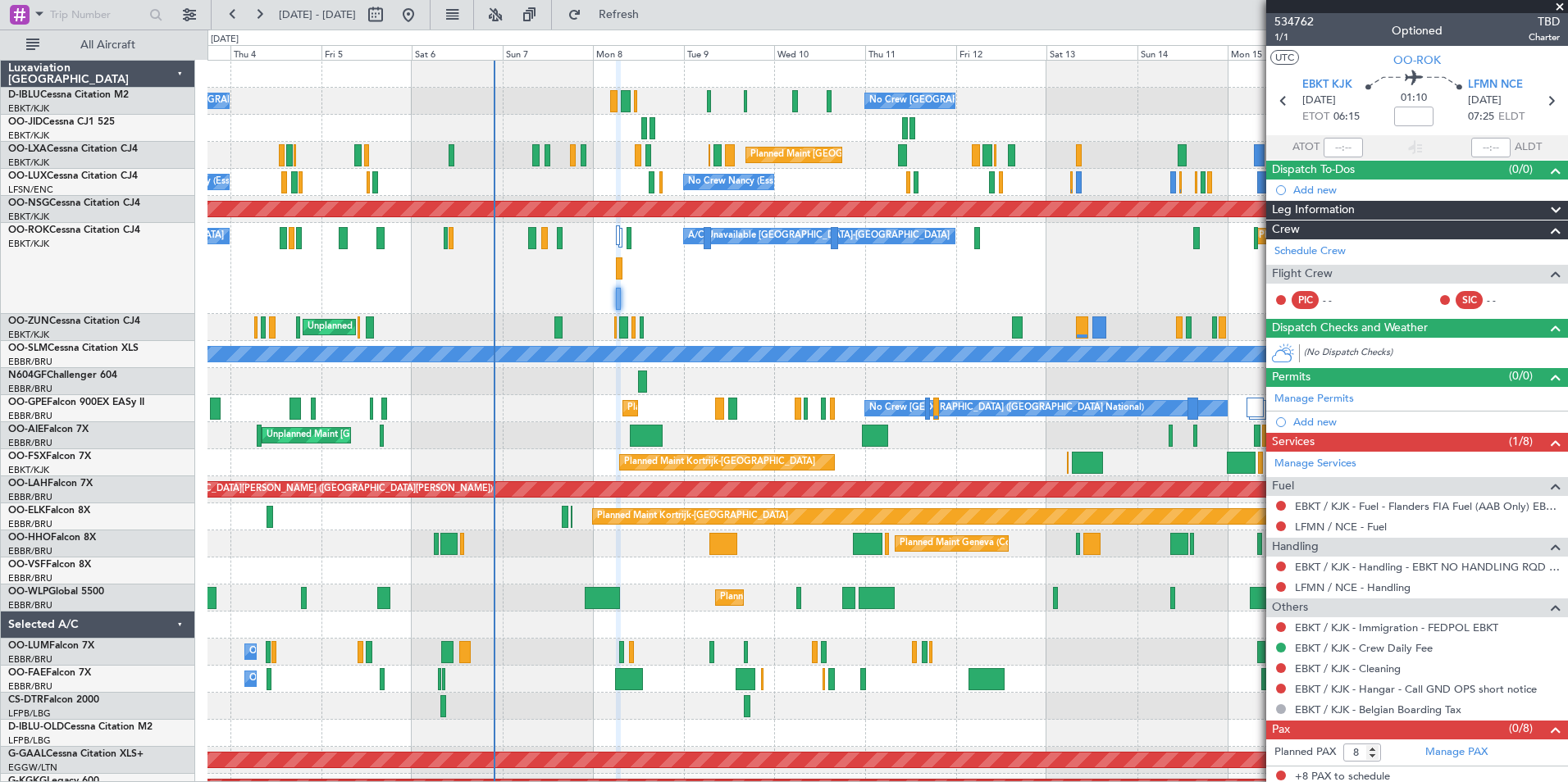
click at [330, 608] on div "No Crew [GEOGRAPHIC_DATA] ([GEOGRAPHIC_DATA] National) No Crew [GEOGRAPHIC_DATA…" at bounding box center [887, 648] width 1359 height 1174
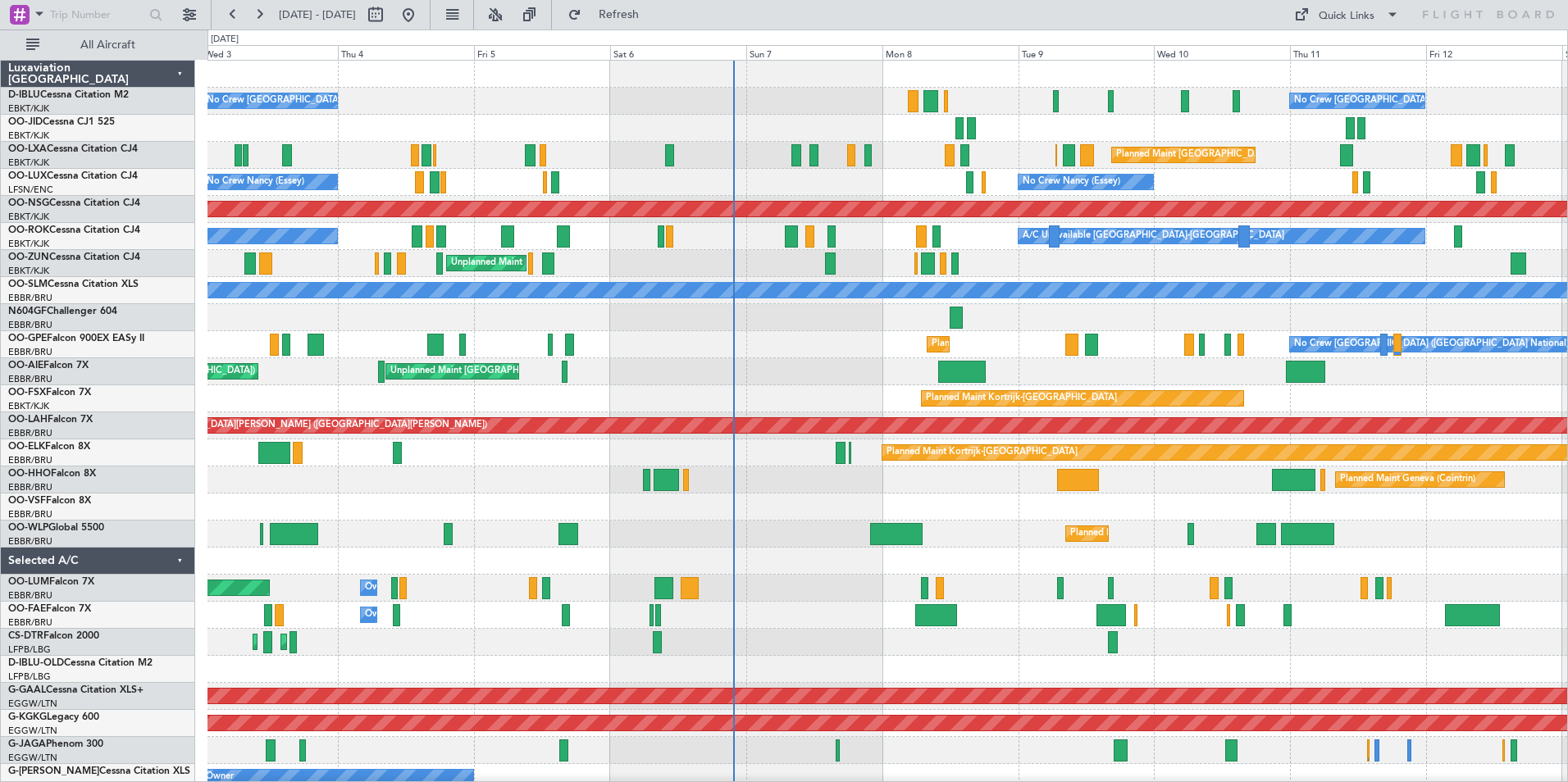
click at [1018, 366] on div "No Crew [GEOGRAPHIC_DATA] ([GEOGRAPHIC_DATA] National) AOG Maint [GEOGRAPHIC_DA…" at bounding box center [887, 616] width 1359 height 1109
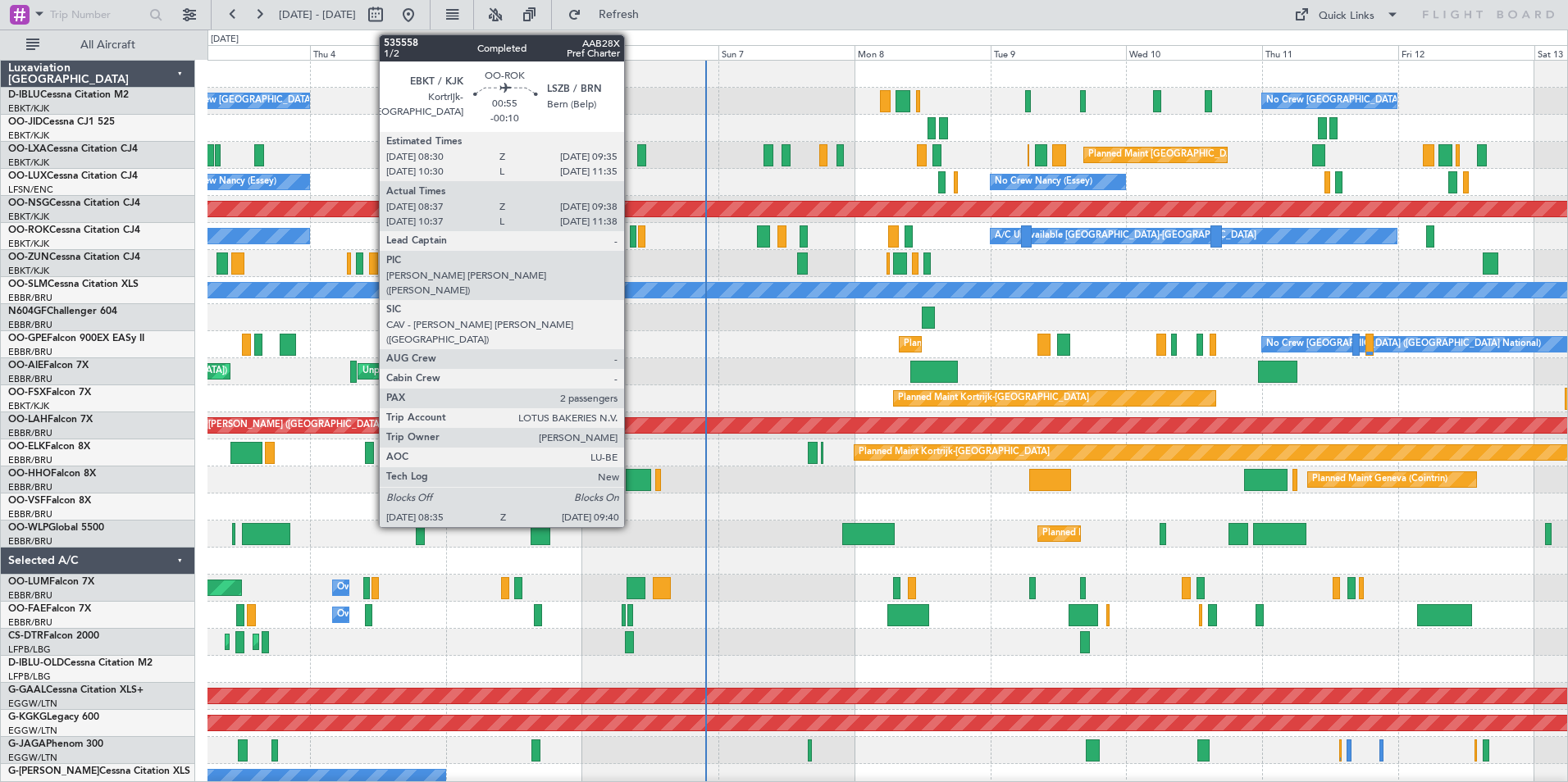
click at [631, 238] on div at bounding box center [632, 236] width 6 height 22
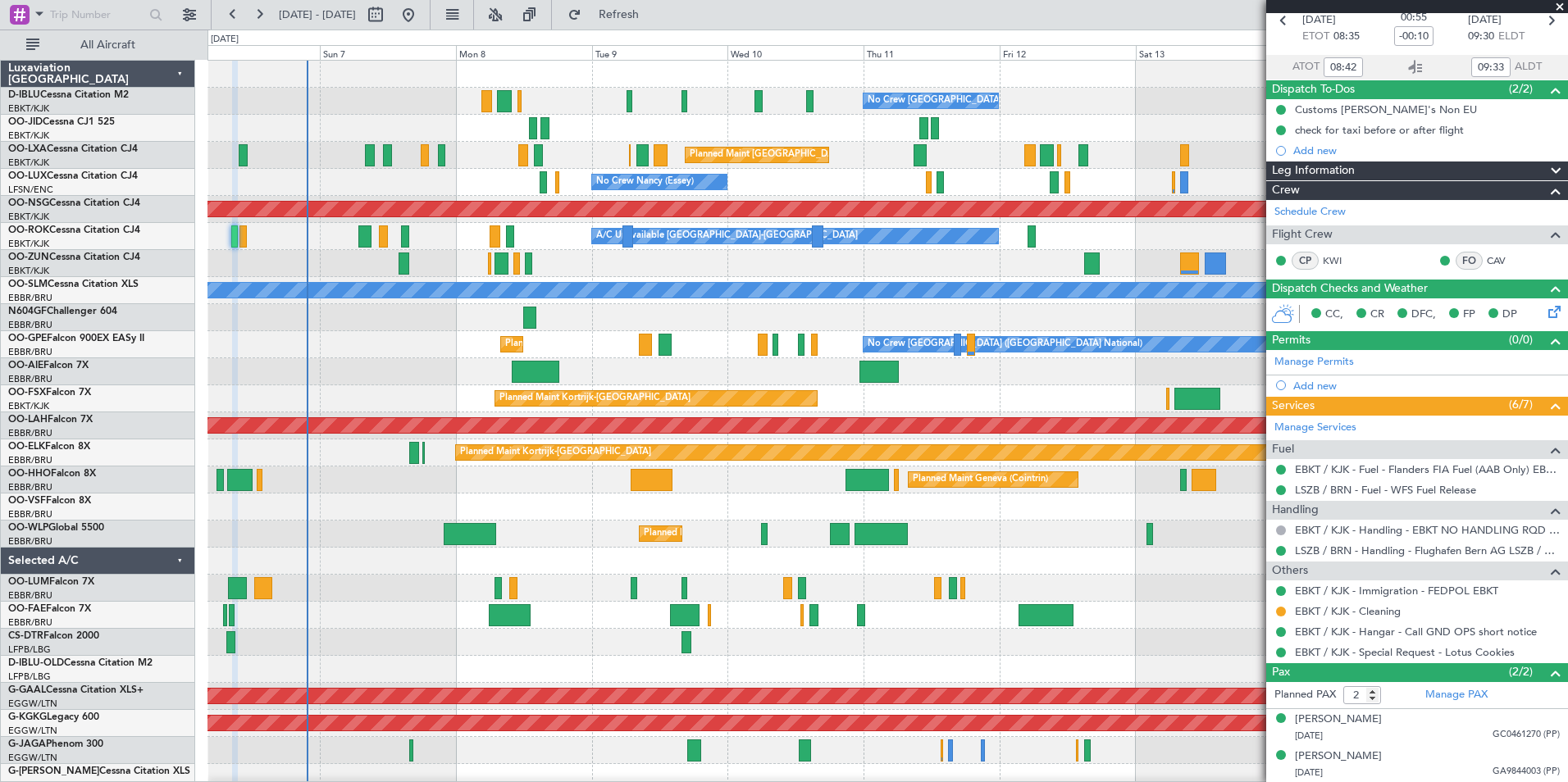
click at [539, 564] on div "No Crew [GEOGRAPHIC_DATA] ([GEOGRAPHIC_DATA] National) No Crew [GEOGRAPHIC_DATA…" at bounding box center [887, 616] width 1359 height 1109
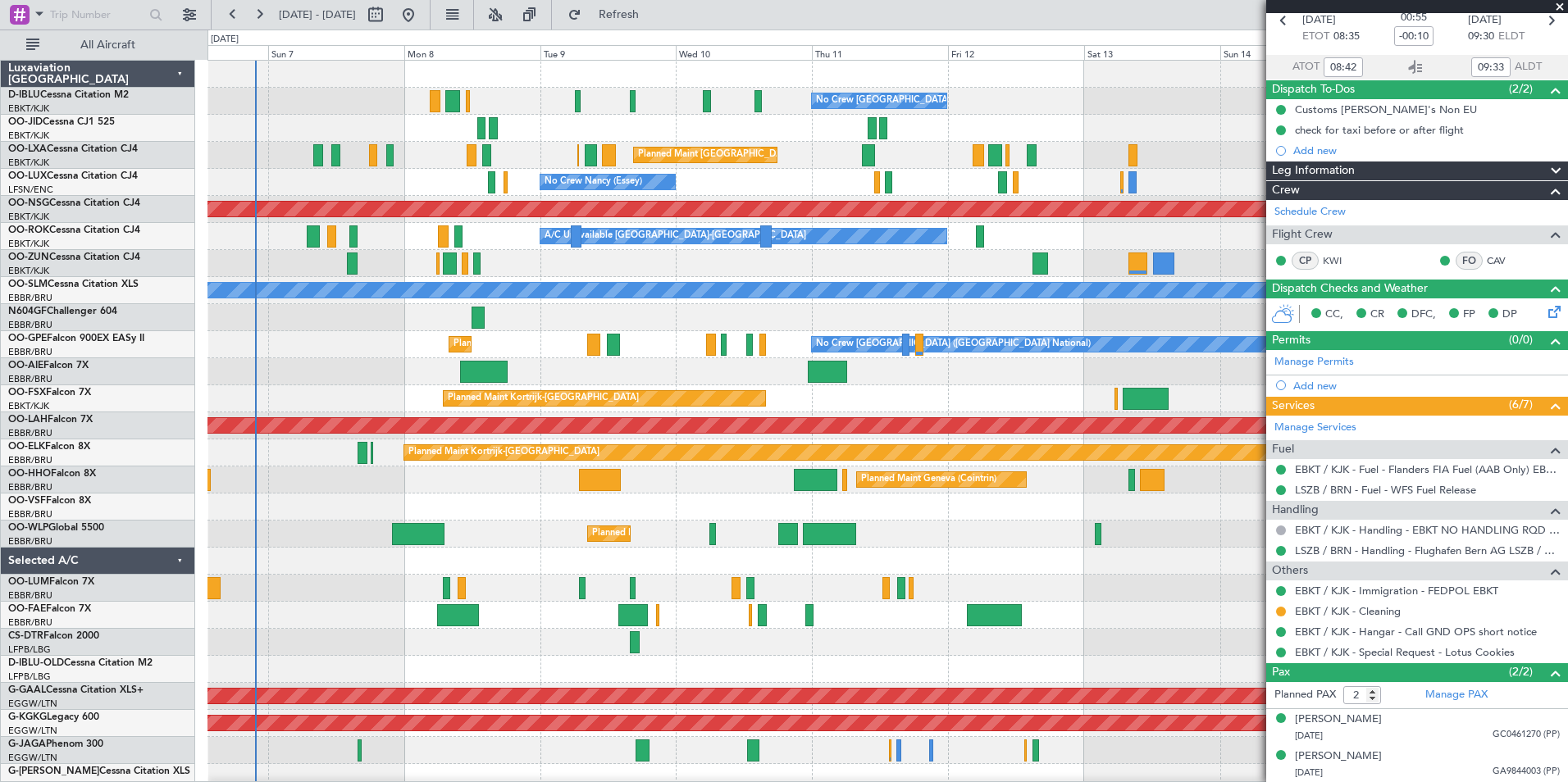
click at [676, 377] on div "Unplanned Maint [GEOGRAPHIC_DATA] ([GEOGRAPHIC_DATA] National)" at bounding box center [887, 372] width 1359 height 27
